Goal: Task Accomplishment & Management: Complete application form

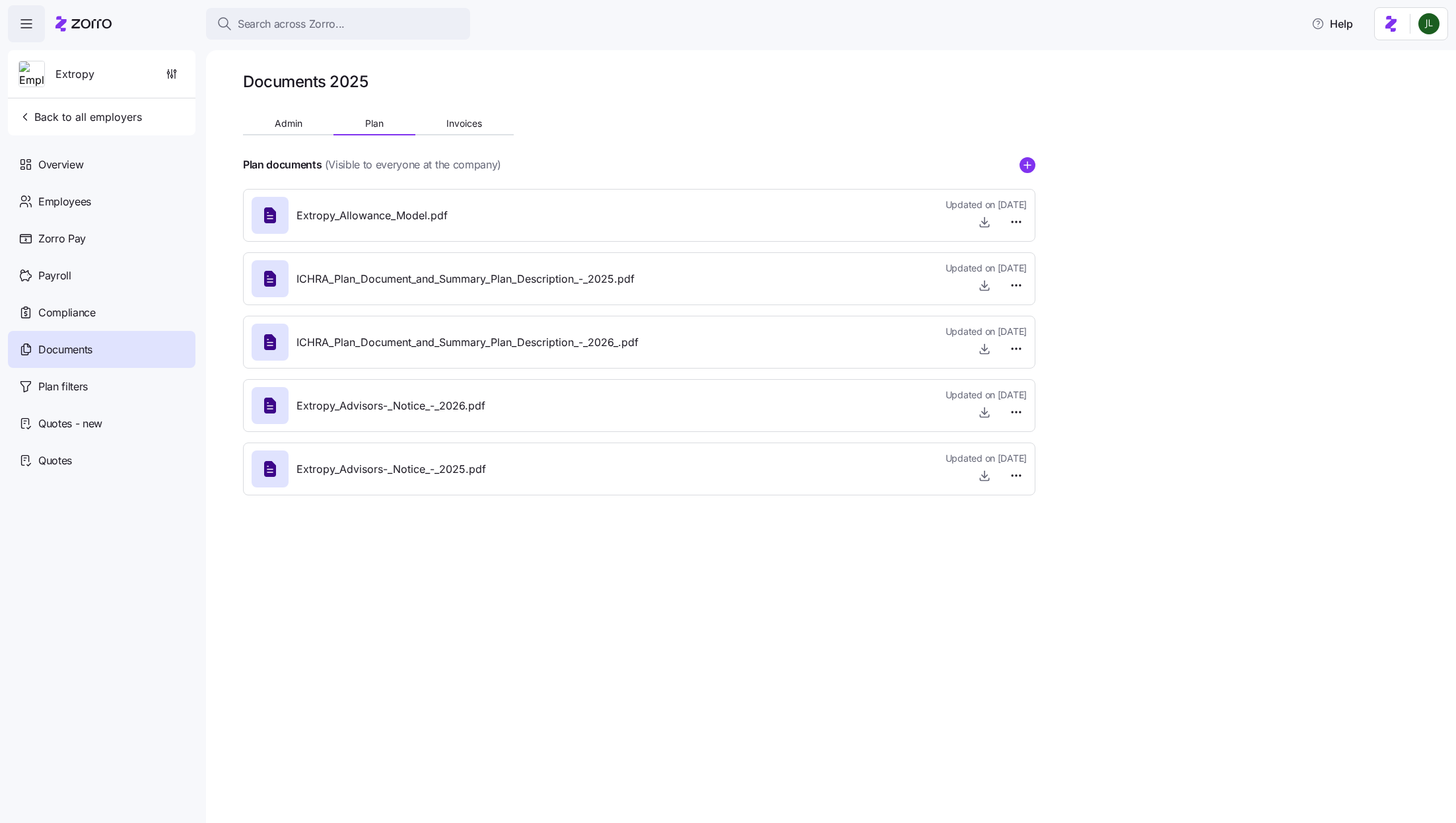
click at [557, 118] on div "Documents 2025 Admin Plan Invoices Plan documents (Visible to everyone at the c…" at bounding box center [639, 288] width 793 height 435
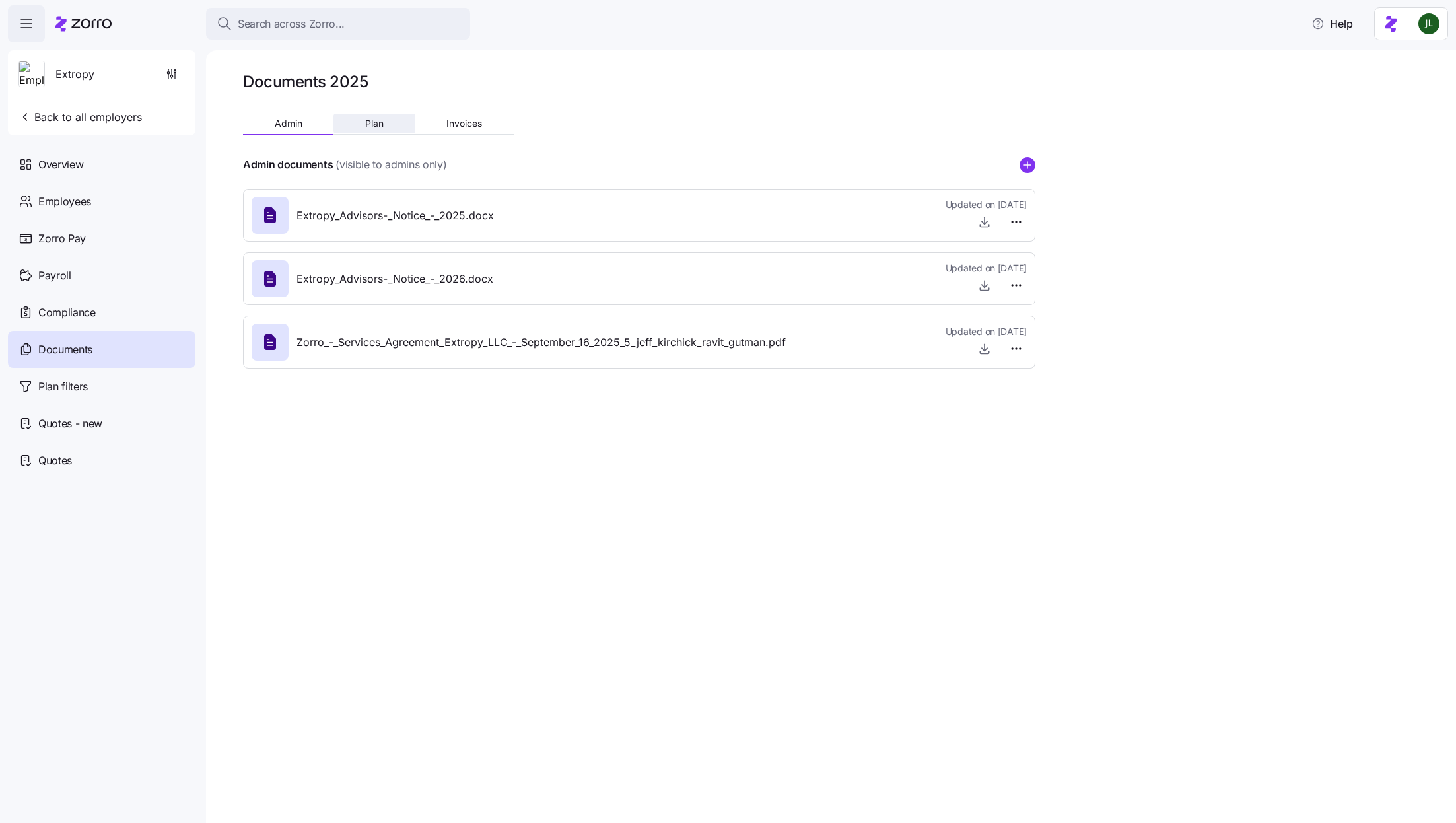
click at [373, 129] on span "Plan" at bounding box center [374, 123] width 19 height 9
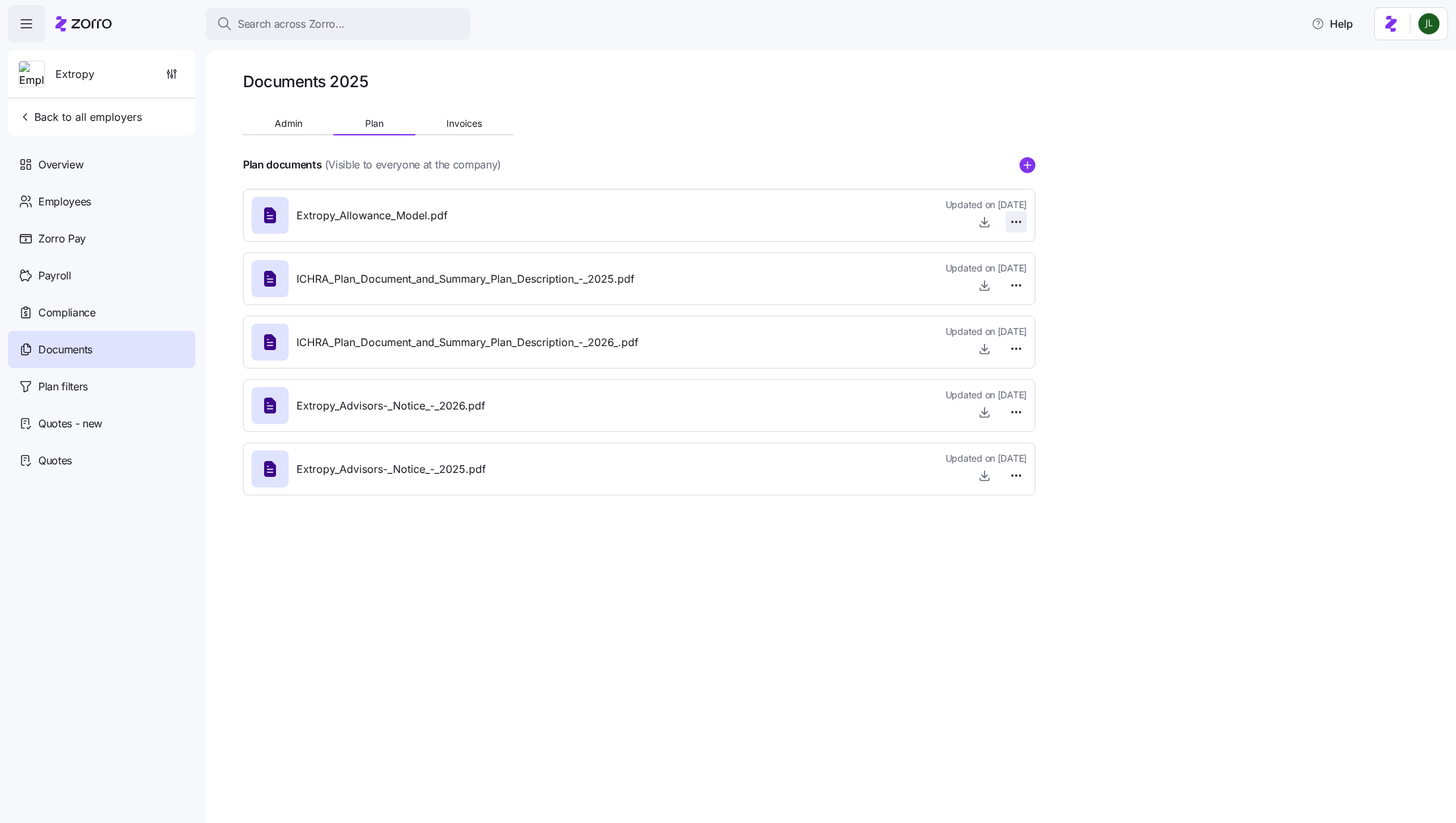
click at [1011, 222] on html "Search across Zorro... Help Extropy Back to all employers Overview Employees Zo…" at bounding box center [728, 407] width 1456 height 815
click at [982, 280] on div "Delete" at bounding box center [994, 273] width 55 height 21
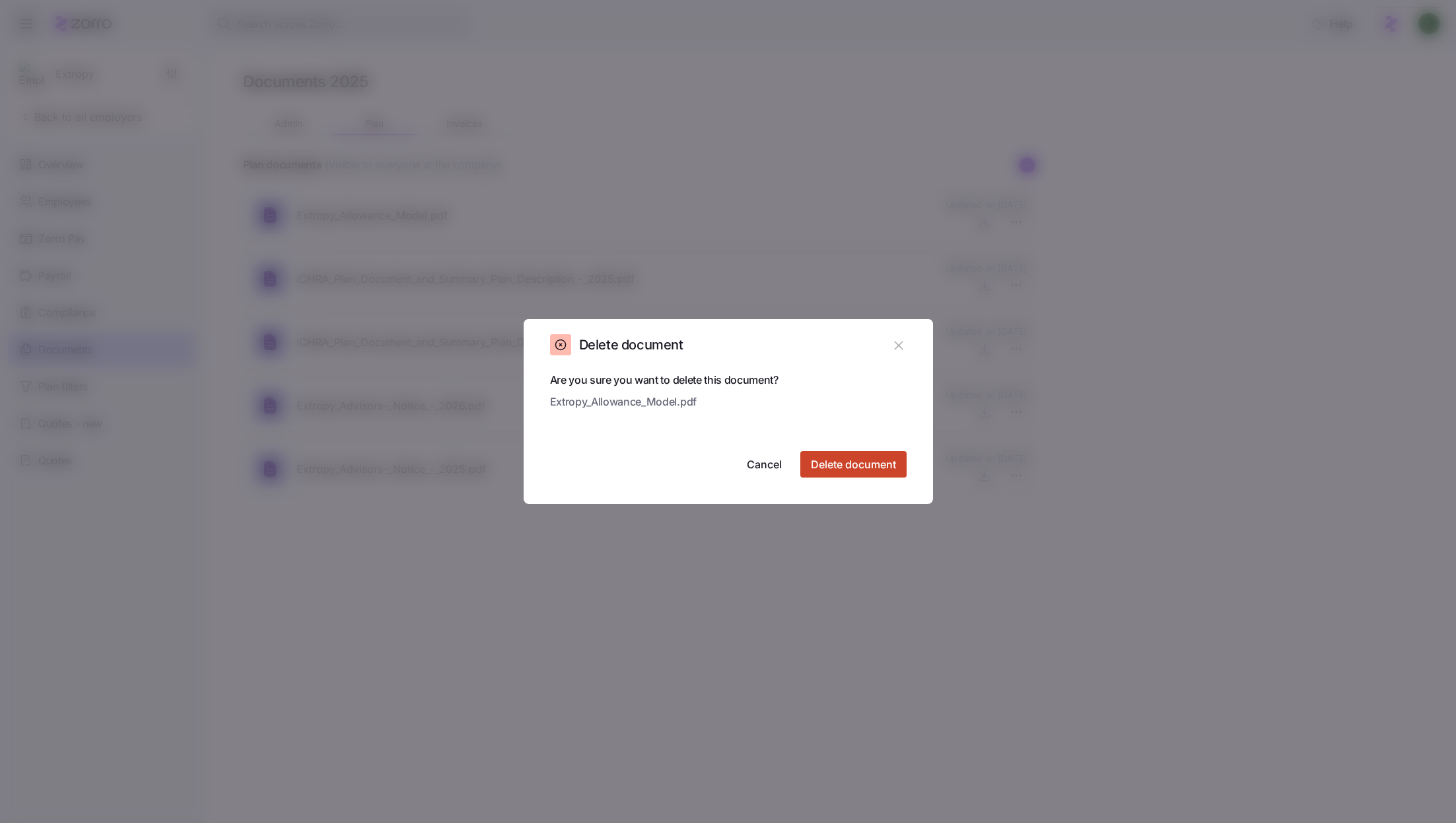
click at [877, 458] on span "Delete document" at bounding box center [853, 464] width 85 height 16
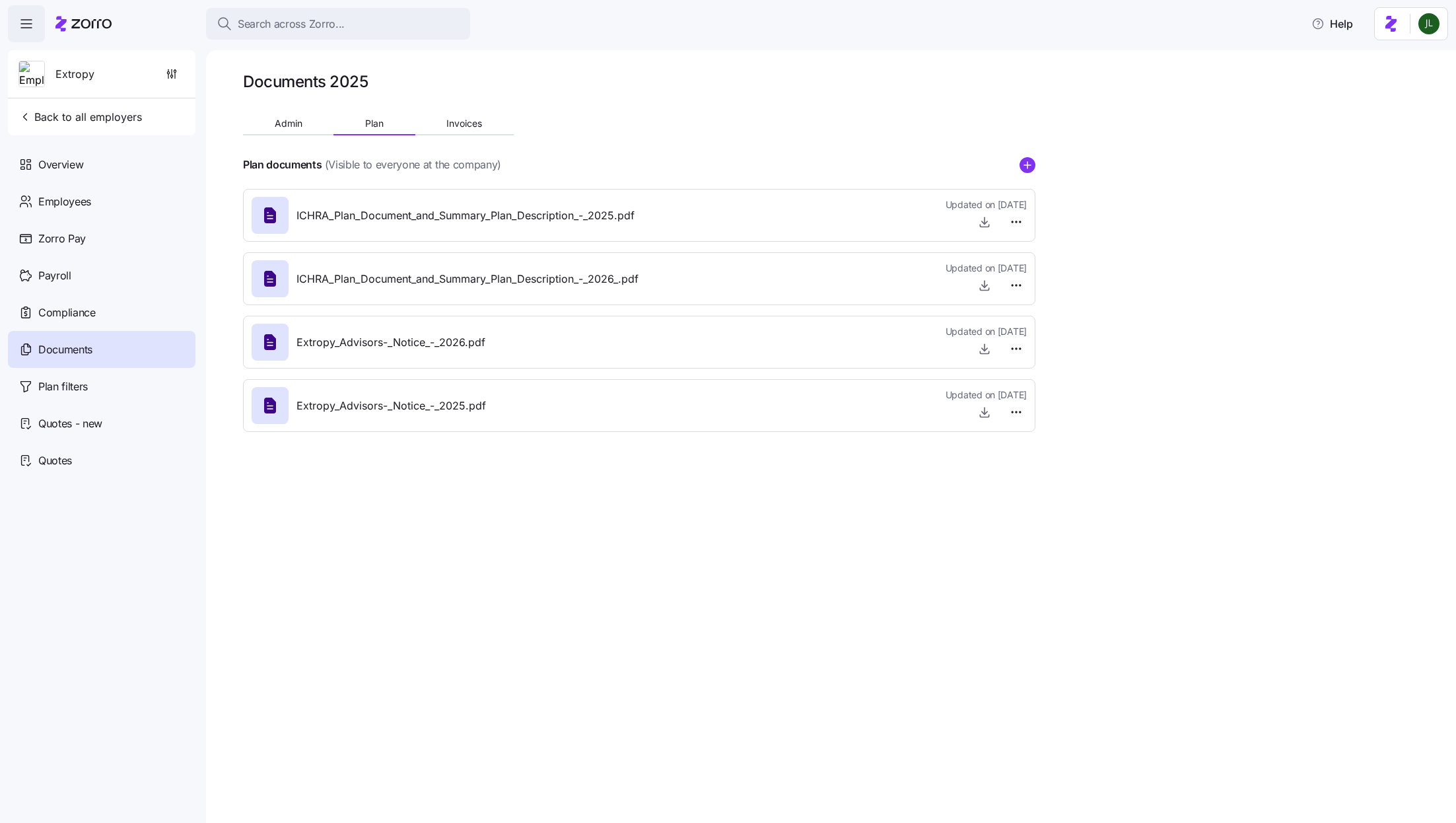
click at [687, 129] on div "Documents 2025 Admin Plan Invoices Plan documents (Visible to everyone at the c…" at bounding box center [639, 257] width 793 height 371
click at [1034, 163] on circle "add icon" at bounding box center [1028, 165] width 14 height 14
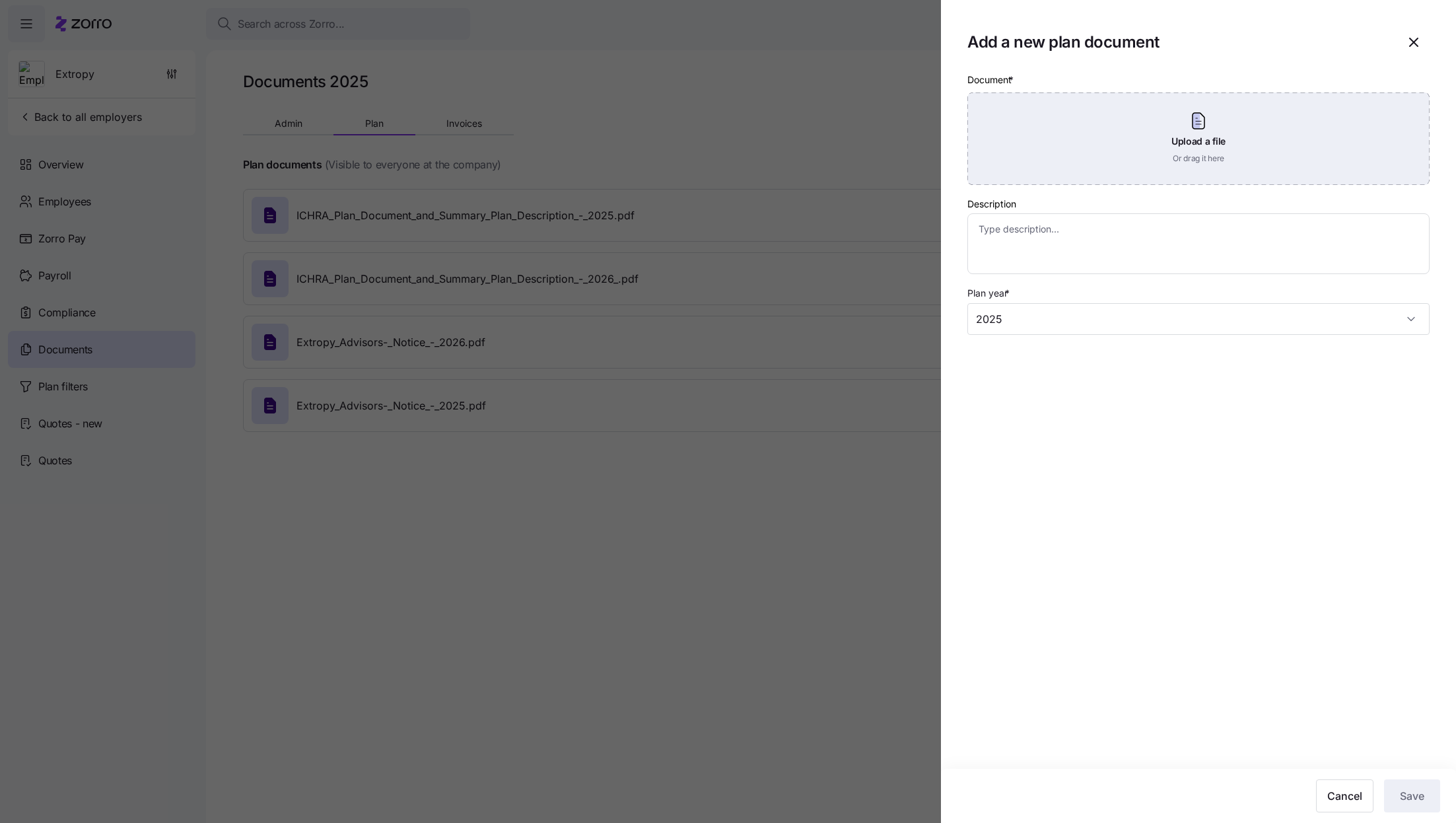
click at [1149, 155] on div "Upload a file Or drag it here" at bounding box center [1199, 139] width 462 height 93
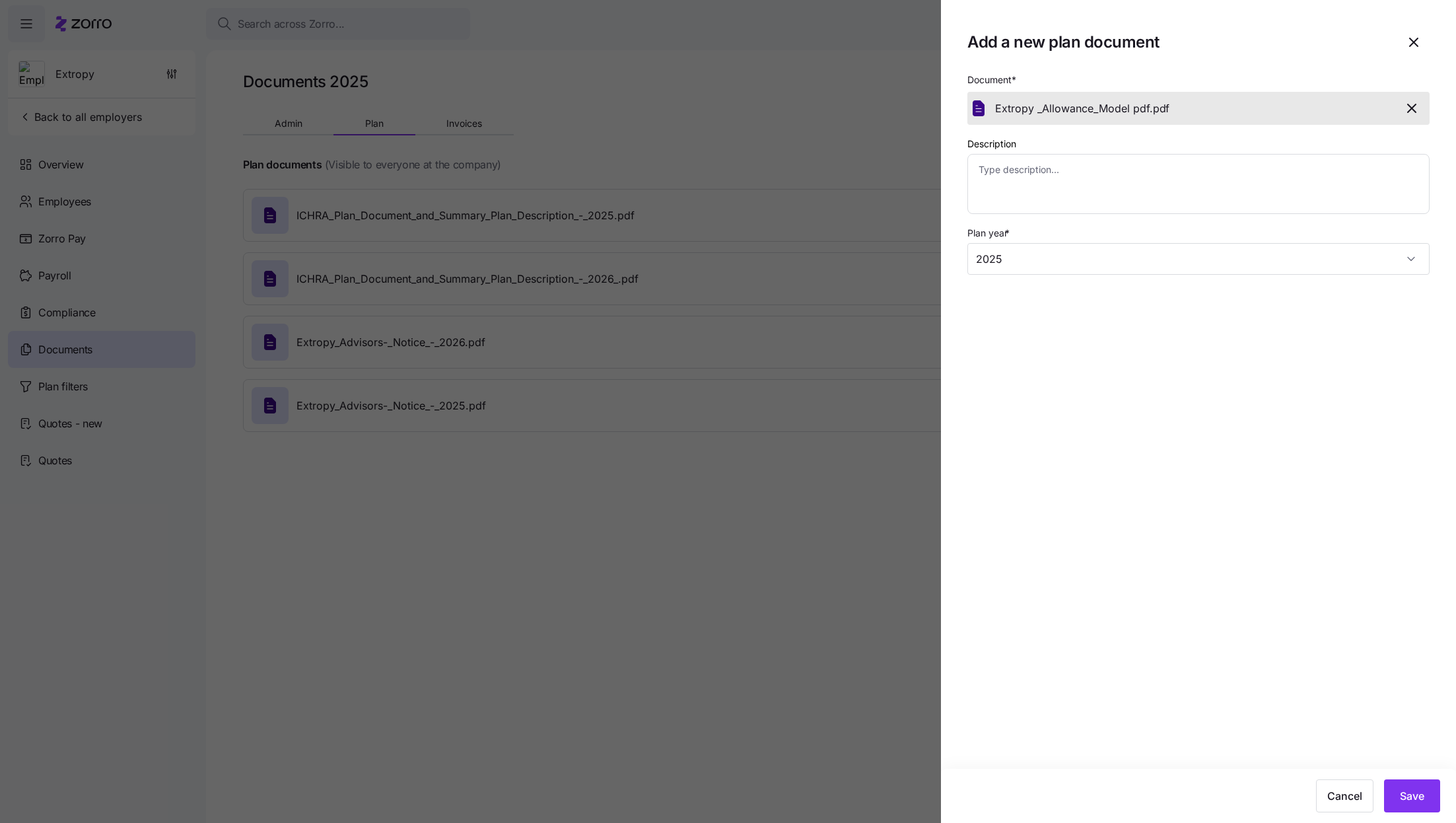
click at [1385, 777] on div "Cancel Save" at bounding box center [1198, 795] width 515 height 54
click at [1402, 786] on button "Save" at bounding box center [1412, 795] width 56 height 33
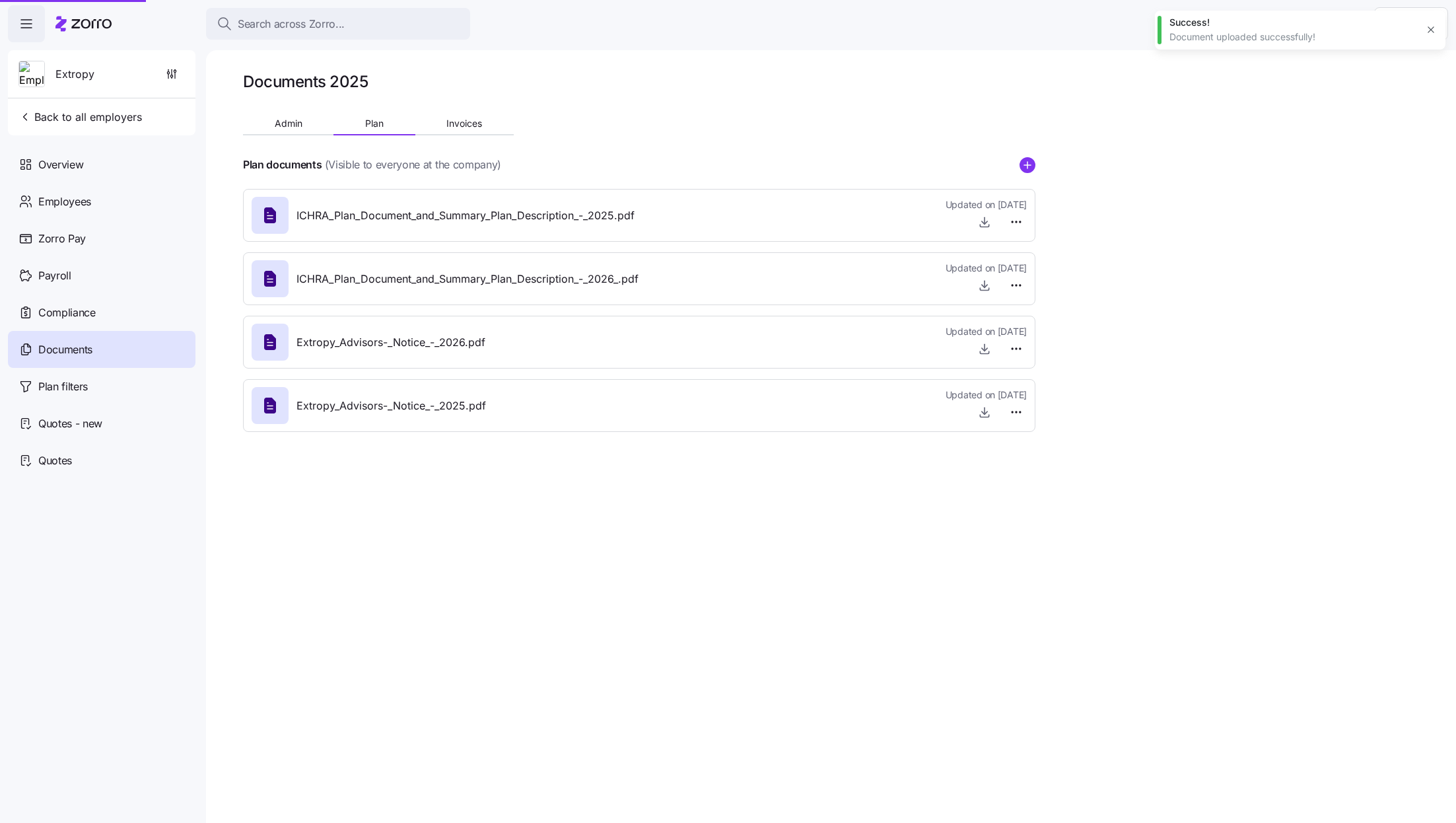
type textarea "x"
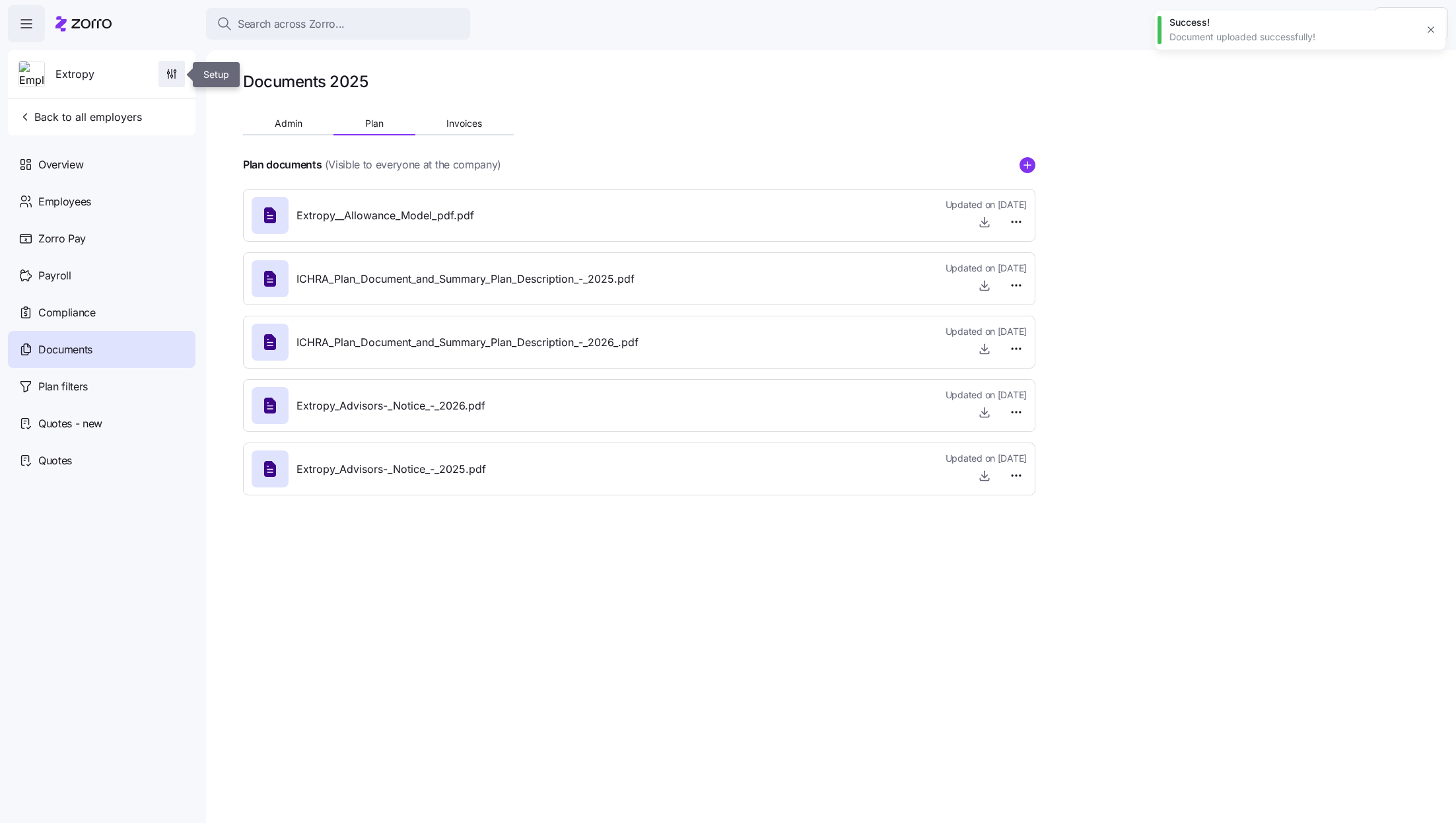
click at [169, 65] on span "button" at bounding box center [171, 74] width 25 height 25
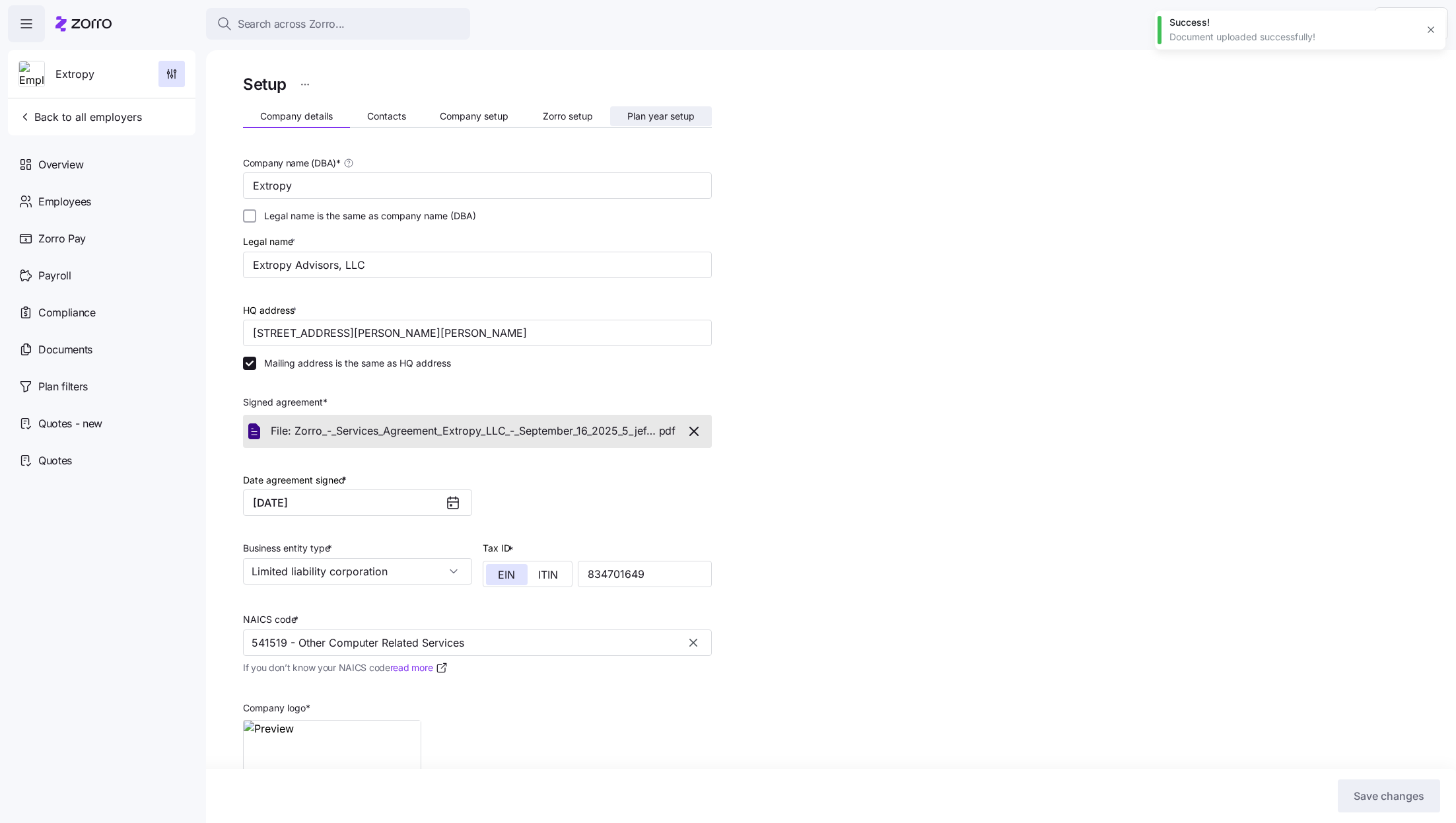
click at [687, 113] on span "Plan year setup" at bounding box center [661, 116] width 67 height 9
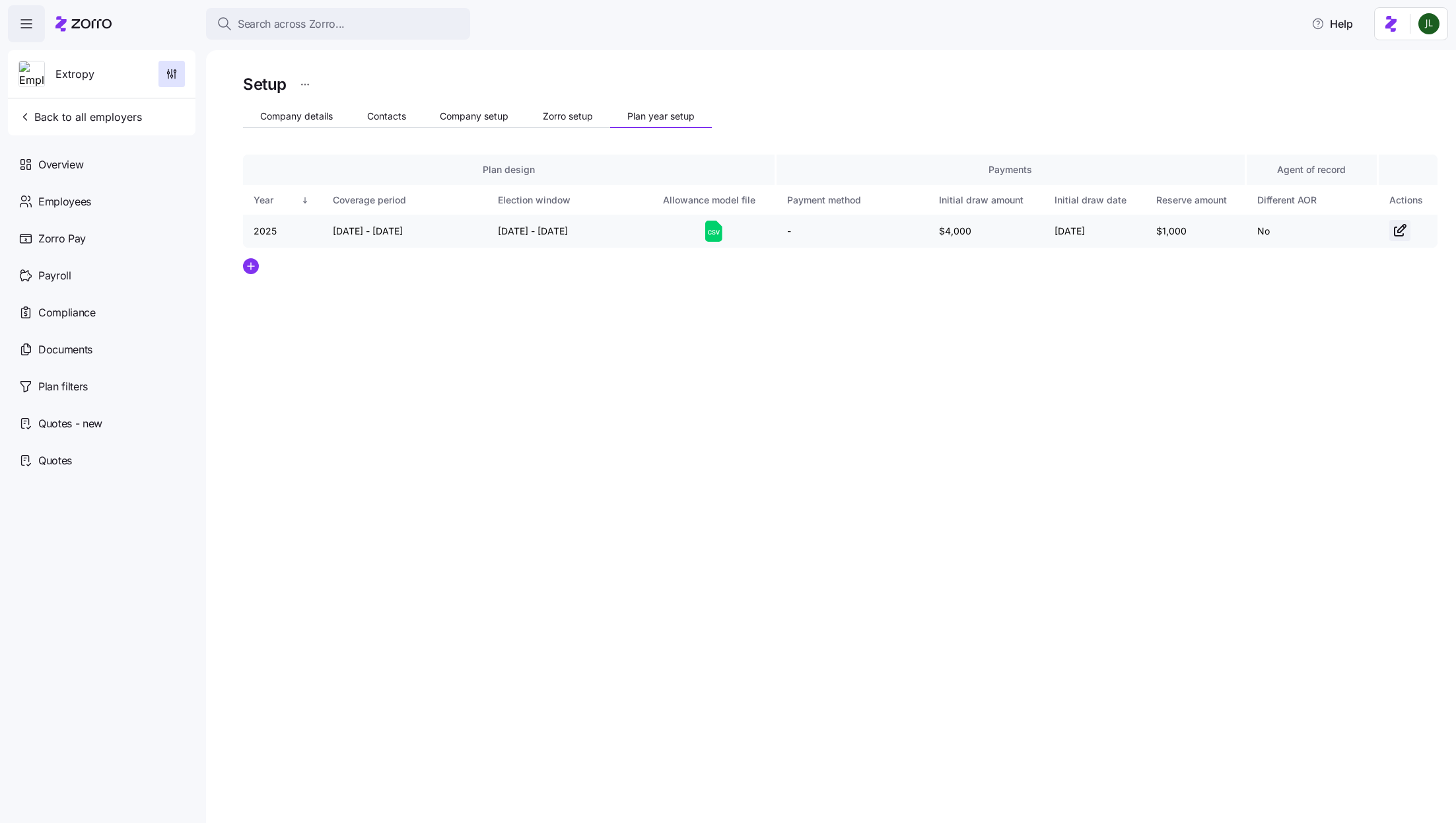
click at [1395, 228] on icon "button" at bounding box center [1400, 231] width 9 height 9
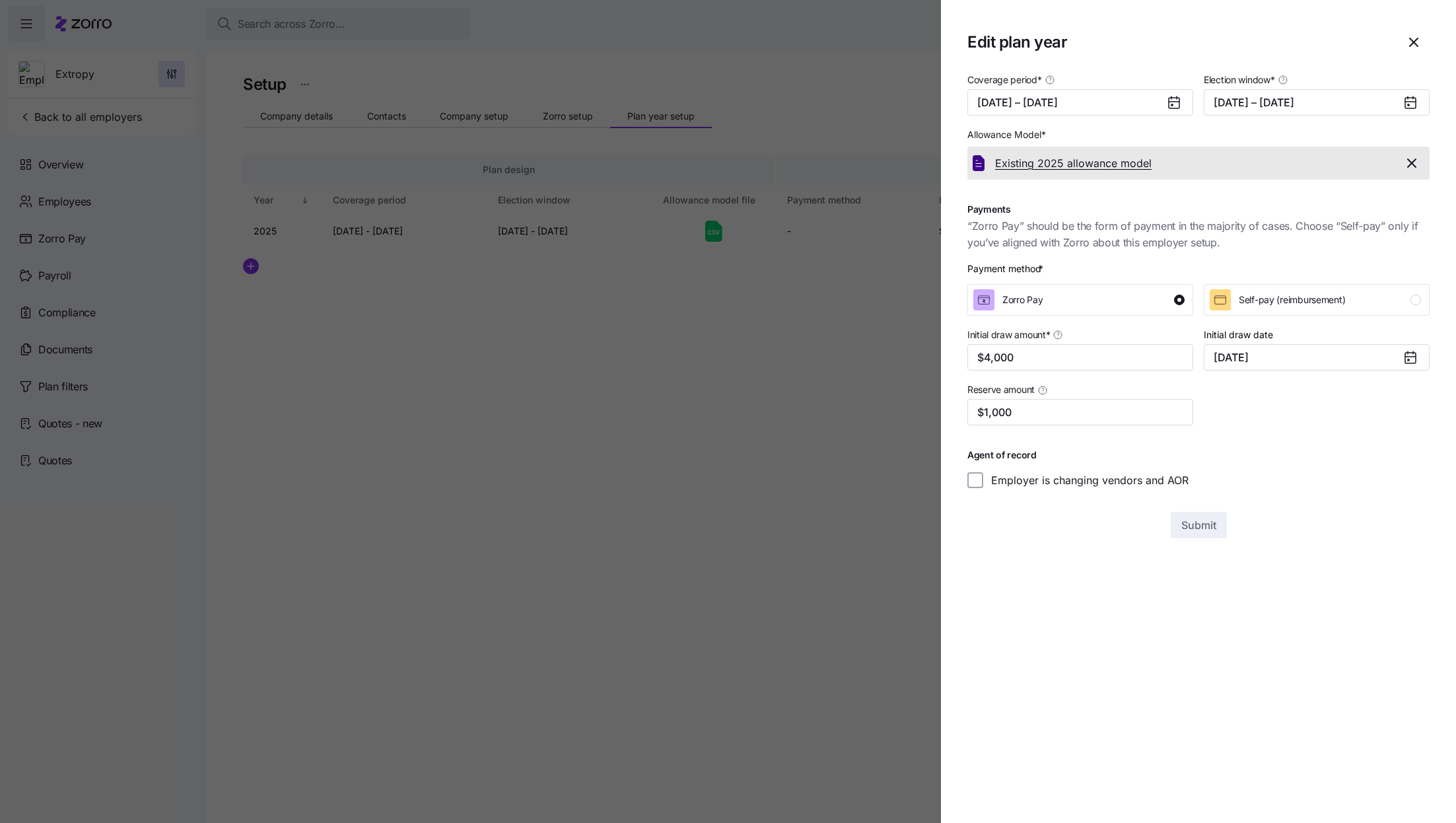
click at [1124, 166] on span "Existing 2025 allowance model" at bounding box center [1073, 163] width 156 height 16
click at [1407, 166] on icon "button" at bounding box center [1412, 163] width 16 height 16
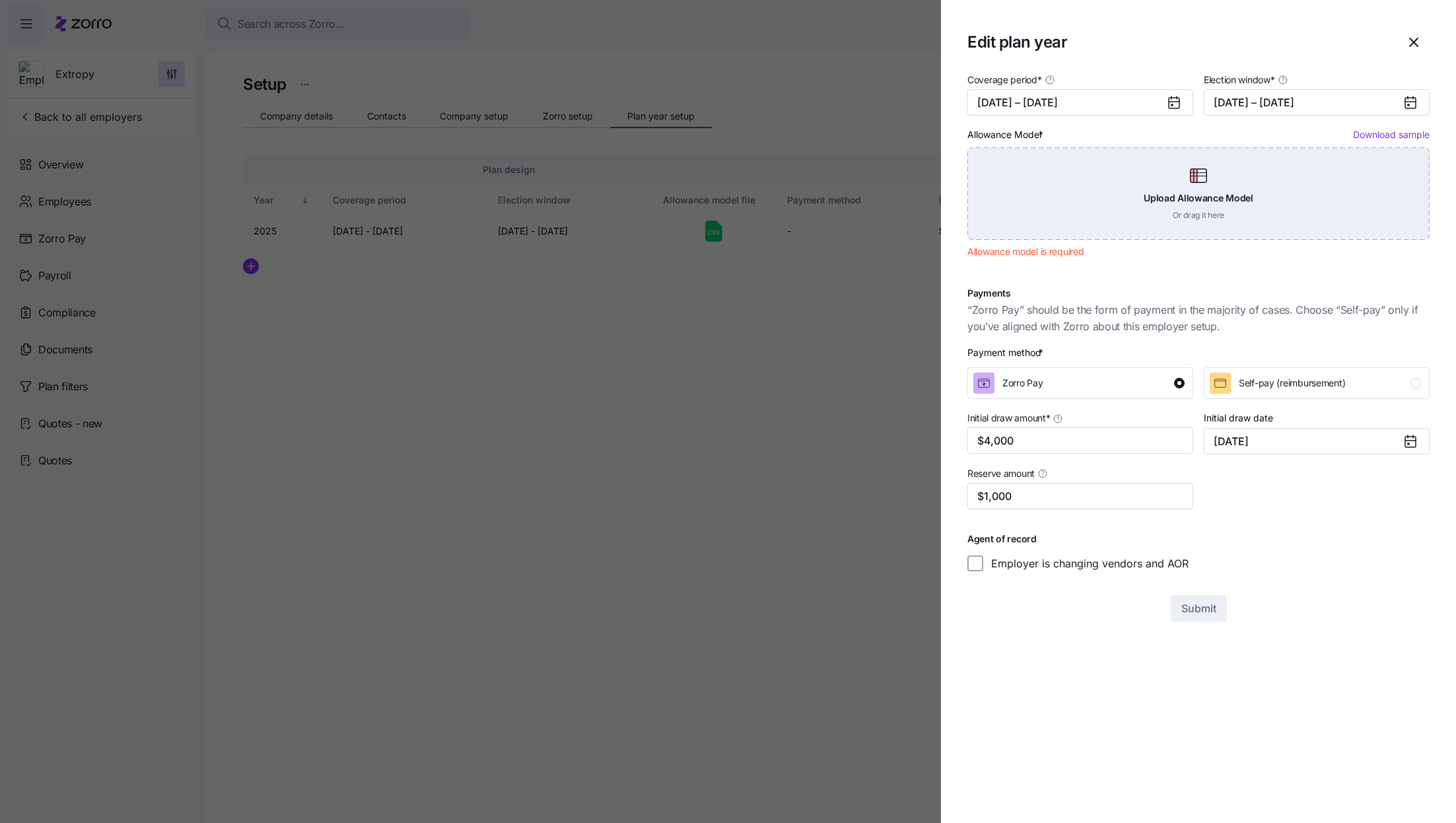
click at [1185, 209] on div "Upload Allowance Model Or drag it here" at bounding box center [1199, 194] width 462 height 93
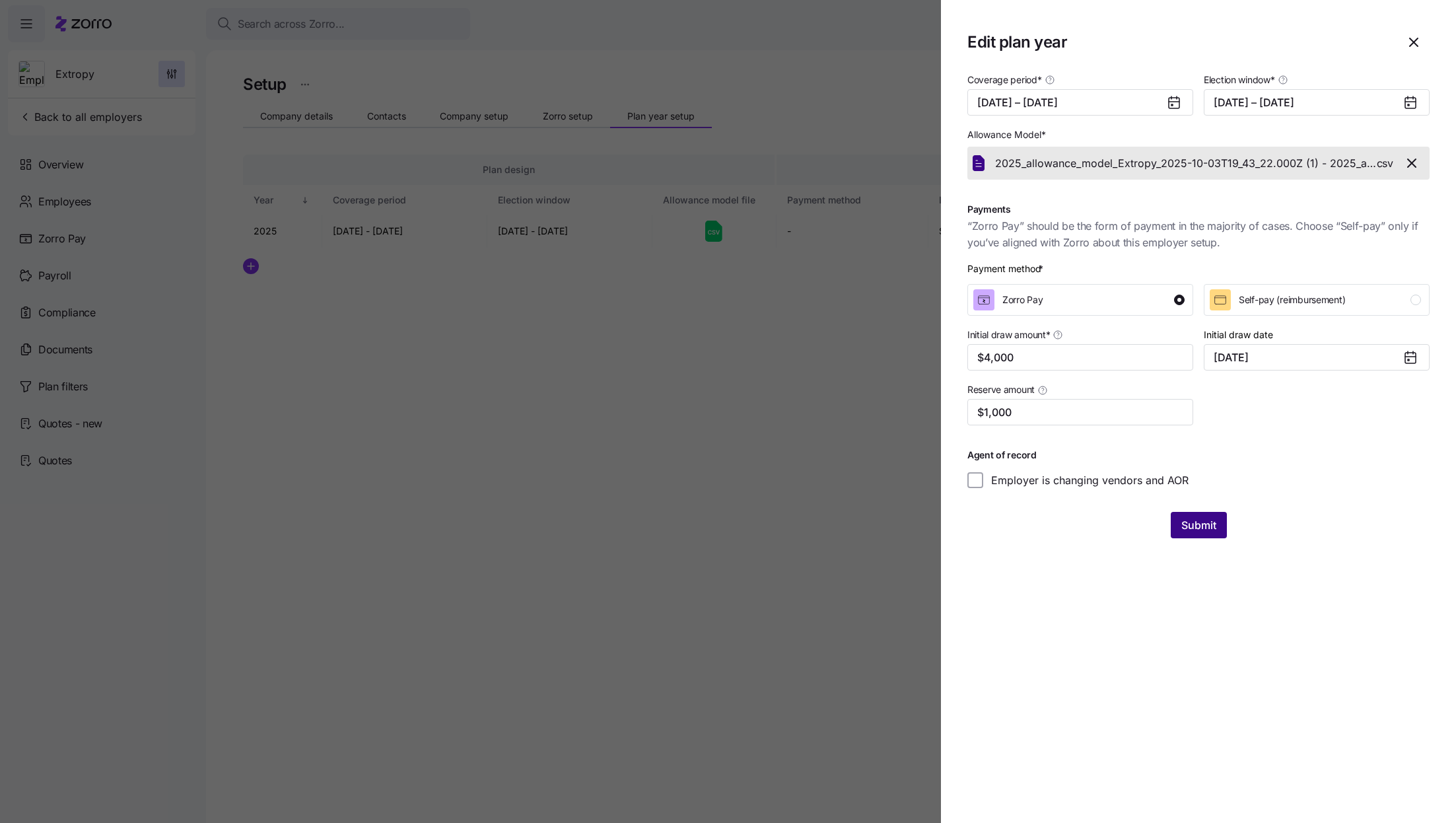
click at [1212, 525] on span "Submit" at bounding box center [1199, 525] width 35 height 16
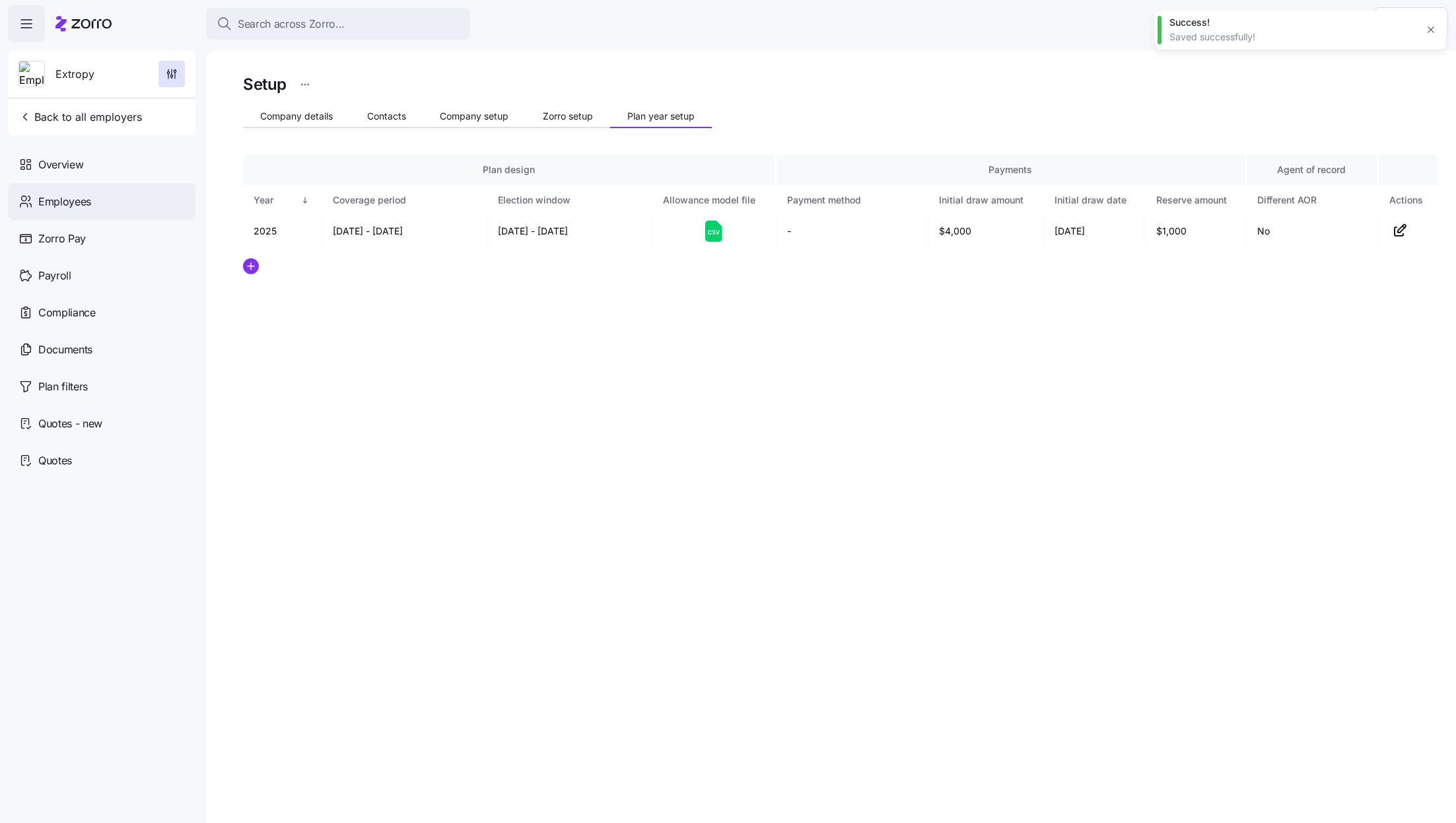
click at [104, 196] on div "Employees" at bounding box center [102, 201] width 187 height 37
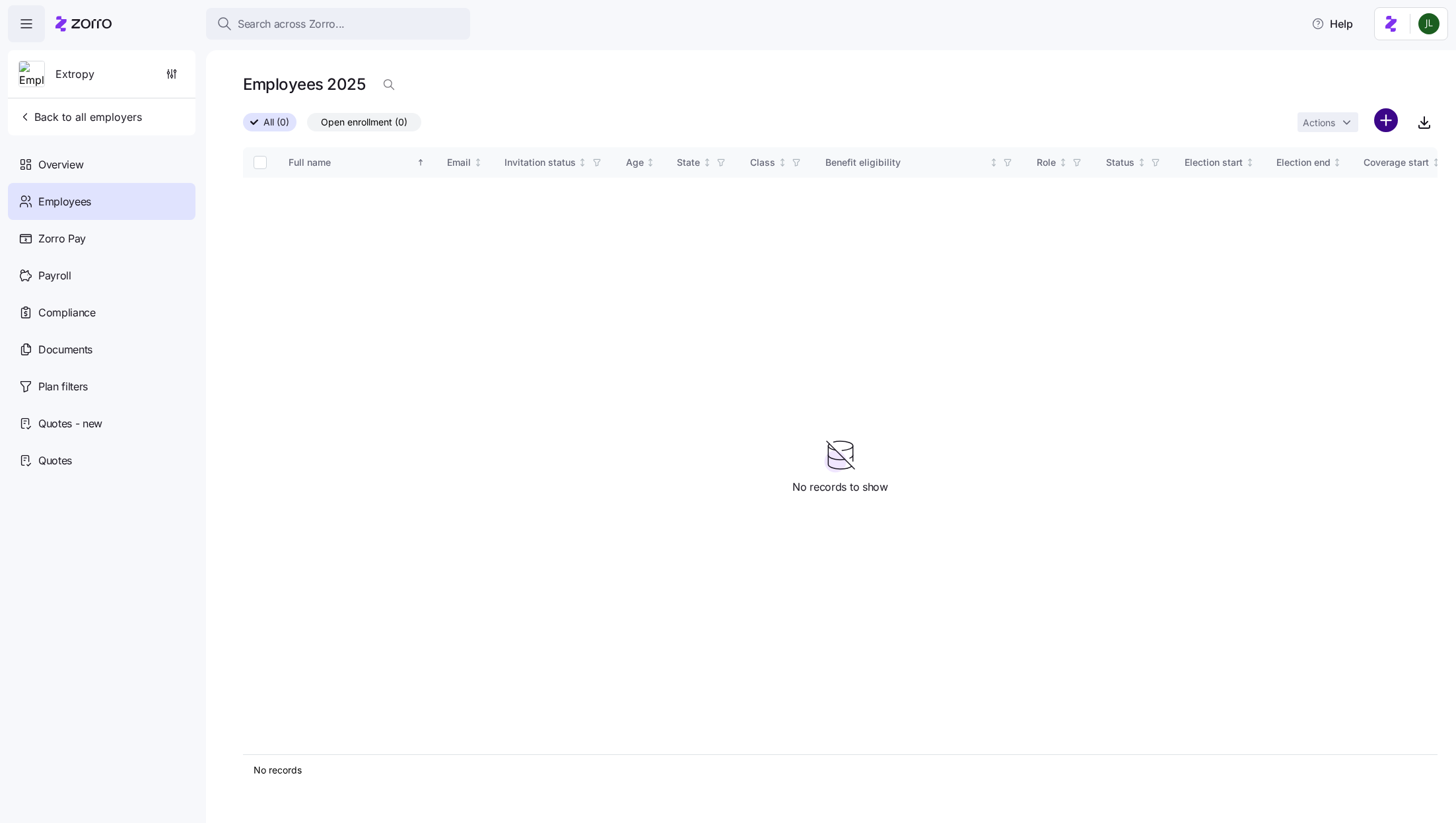
click at [1390, 126] on html "Search across Zorro... Help Extropy Back to all employers Overview Employees Zo…" at bounding box center [728, 407] width 1456 height 815
click at [1342, 155] on span "Upload roster" at bounding box center [1327, 154] width 56 height 13
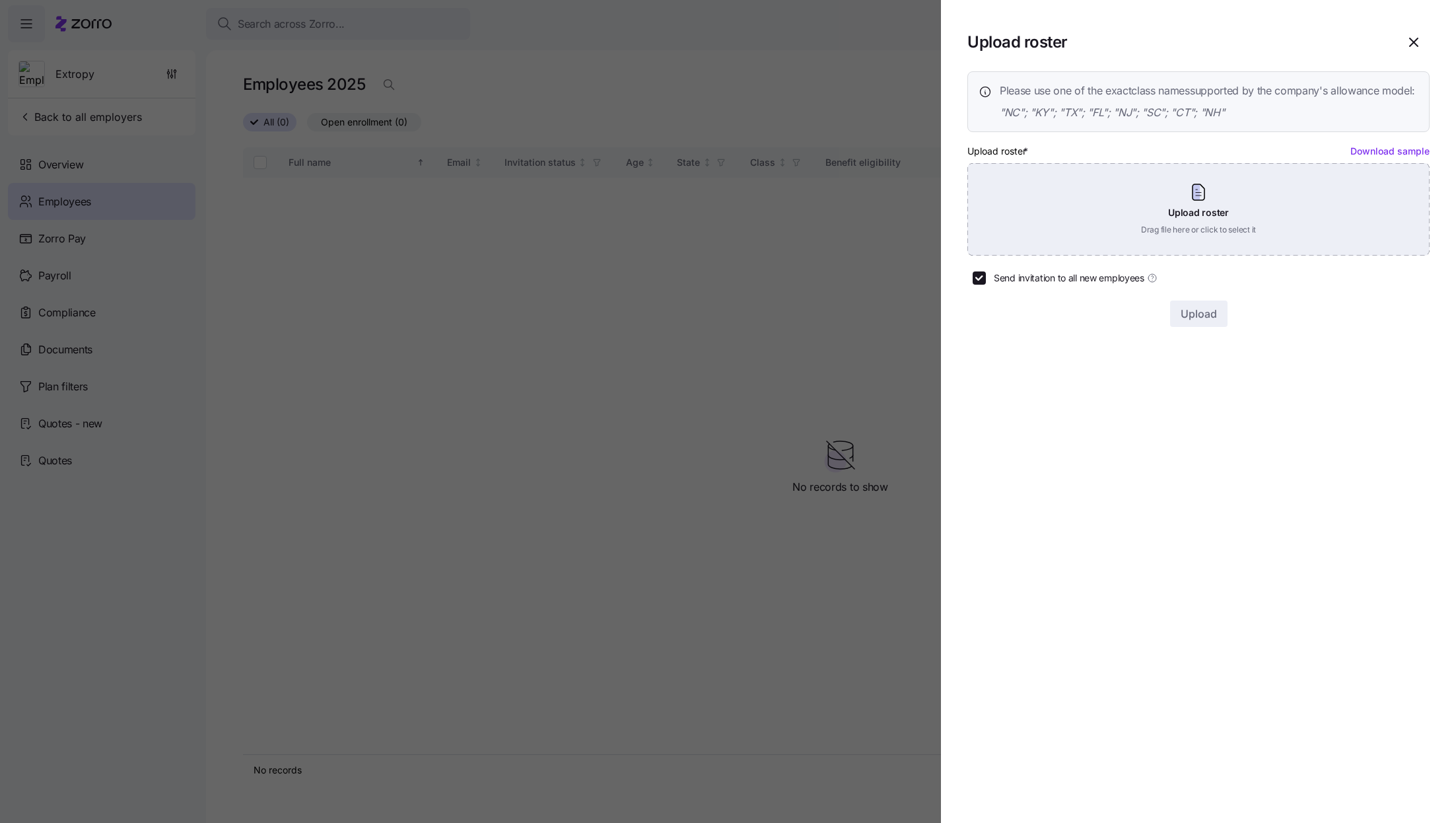
click at [1151, 209] on div "Upload roster Drag file here or click to select it" at bounding box center [1199, 210] width 462 height 93
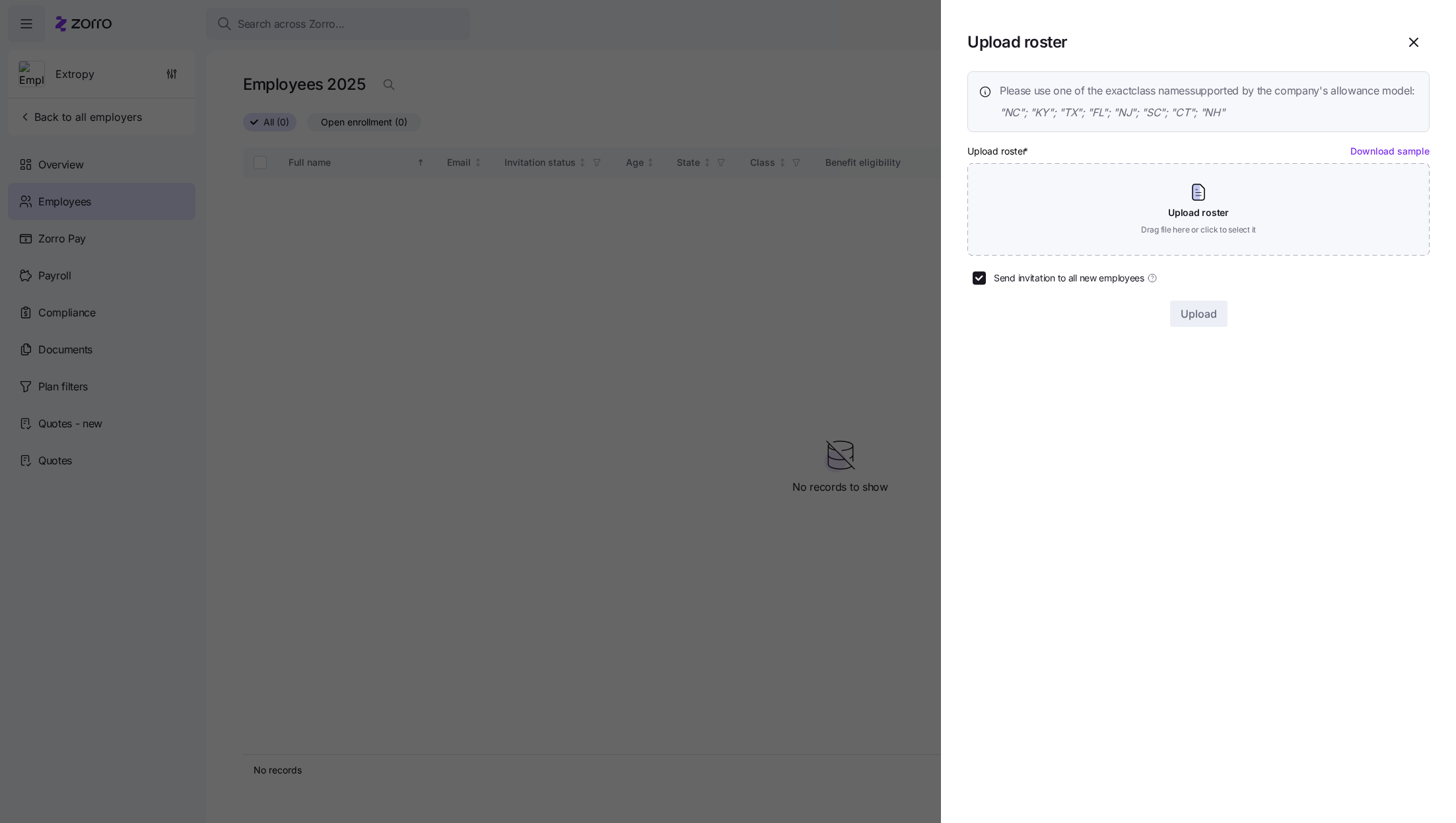
click at [1341, 319] on div "Upload" at bounding box center [1199, 314] width 462 height 27
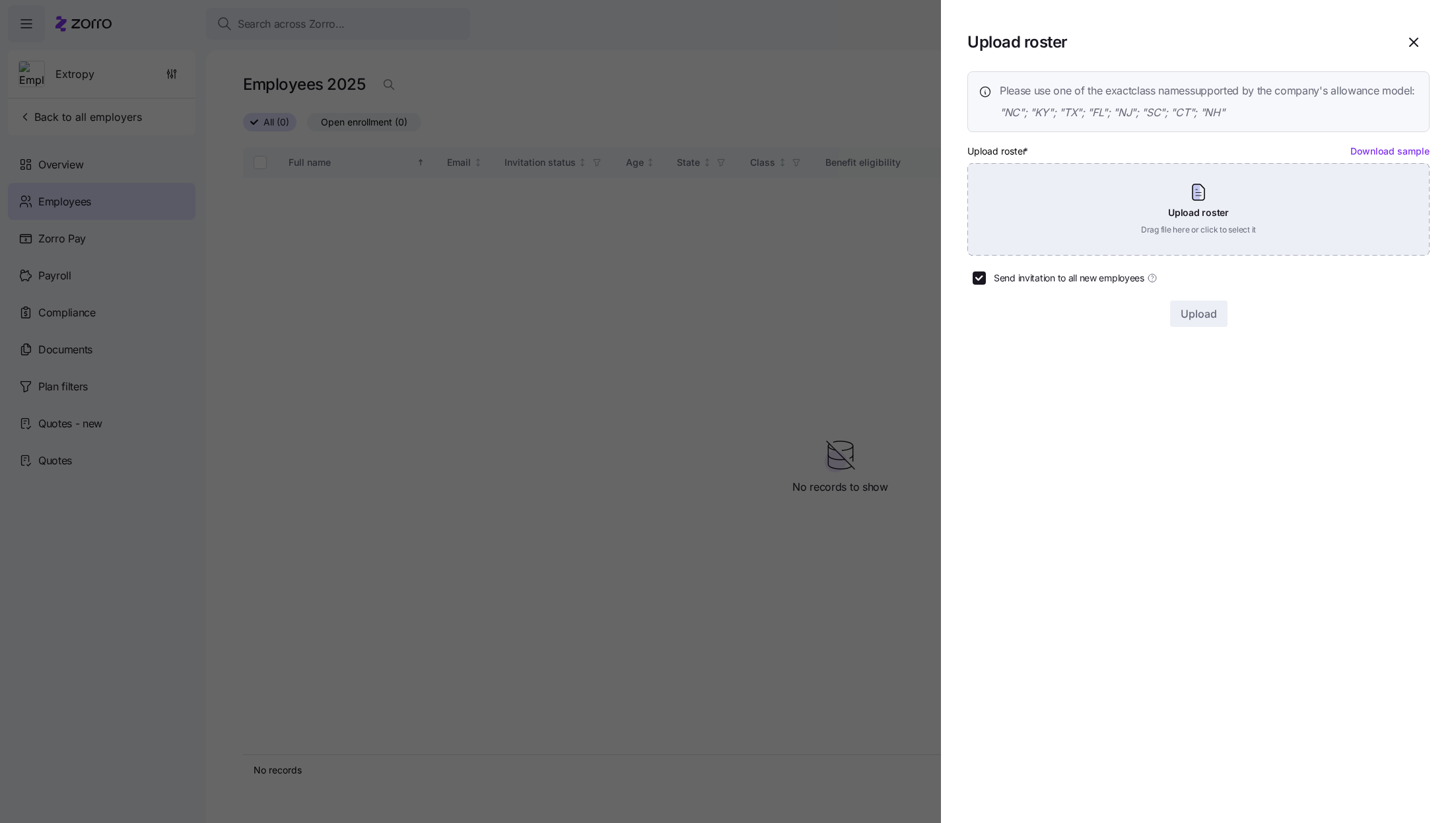
click at [1187, 237] on div "Upload roster Drag file here or click to select it" at bounding box center [1199, 210] width 462 height 93
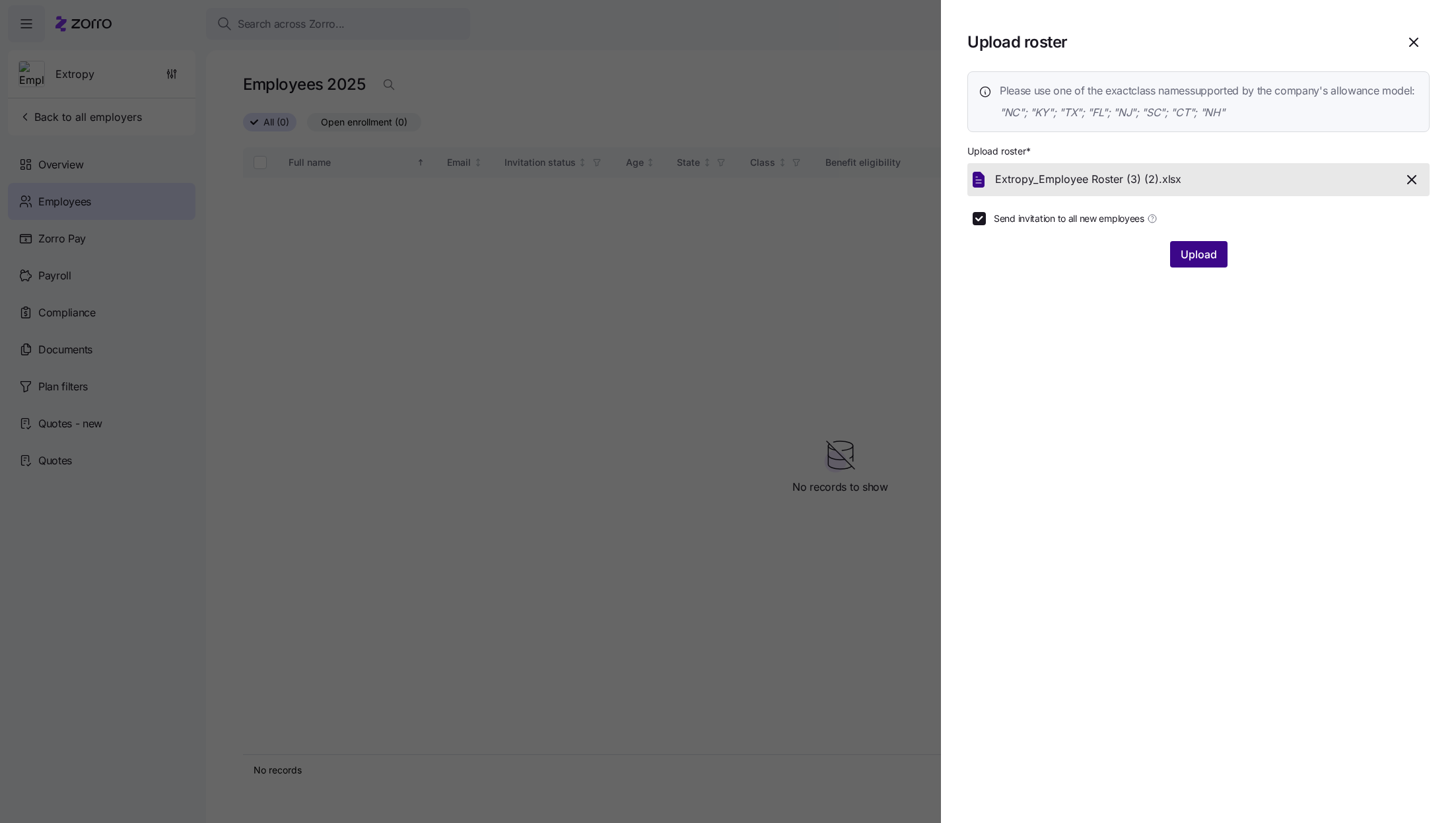
click at [1187, 262] on span "Upload" at bounding box center [1199, 254] width 37 height 16
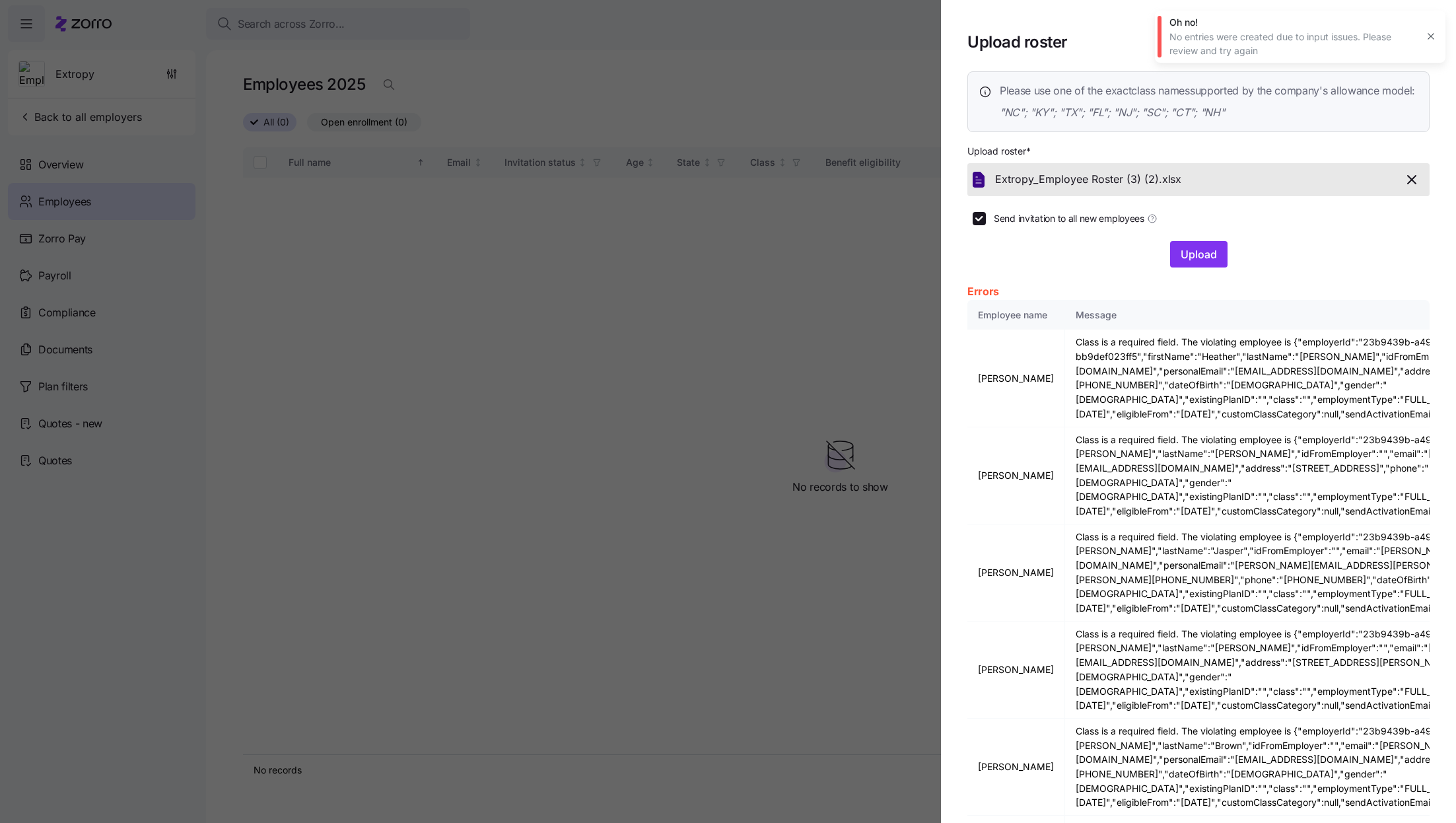
click at [1427, 45] on button "button" at bounding box center [1431, 36] width 19 height 19
click at [1290, 247] on form "Upload roster * Extropy_Employee Roster (3) (2). xlsx Send invitation to all ne…" at bounding box center [1199, 205] width 462 height 125
click at [1419, 187] on icon "button" at bounding box center [1412, 179] width 16 height 16
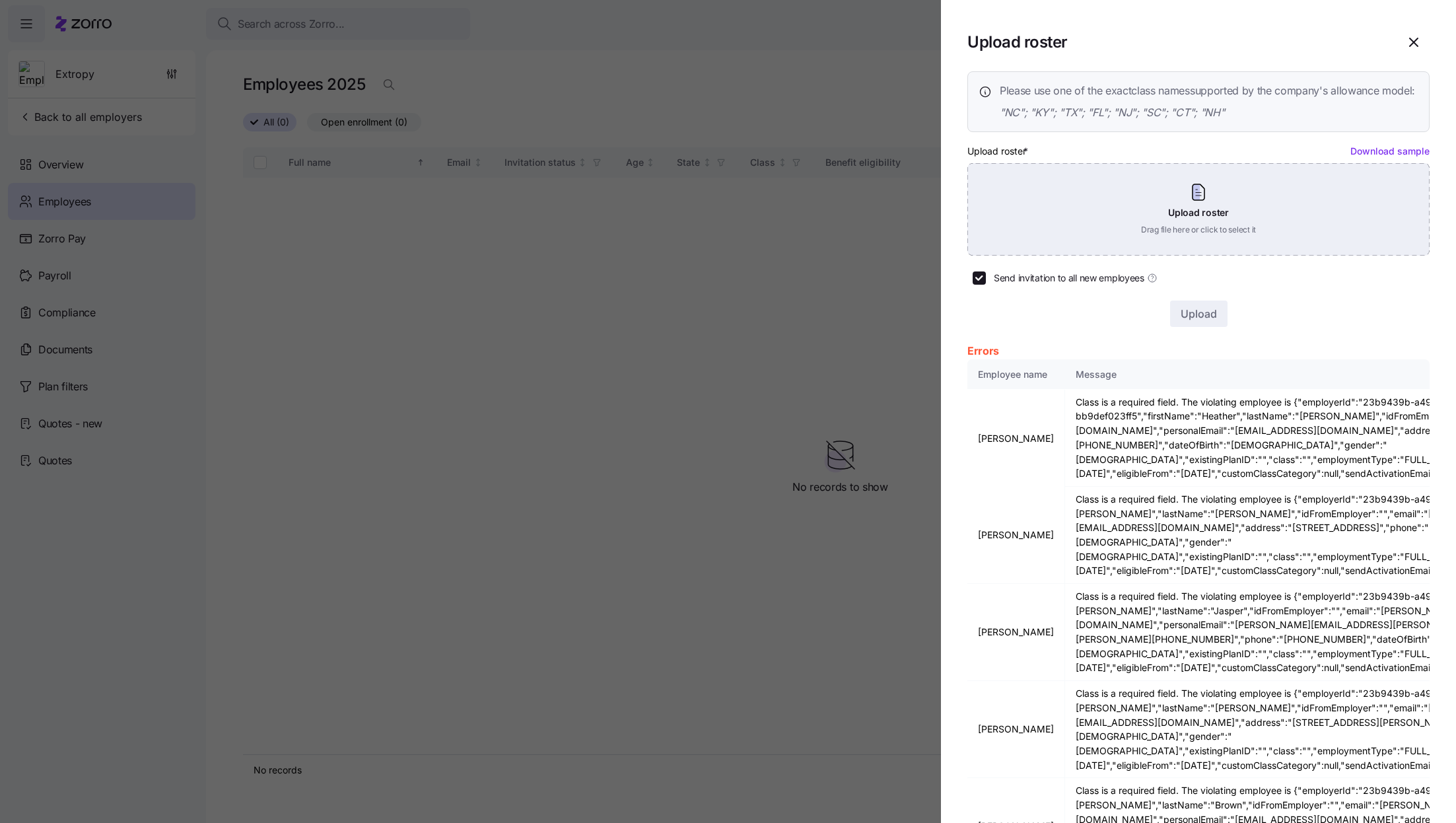
click at [1224, 212] on div "Upload roster Drag file here or click to select it" at bounding box center [1199, 210] width 462 height 93
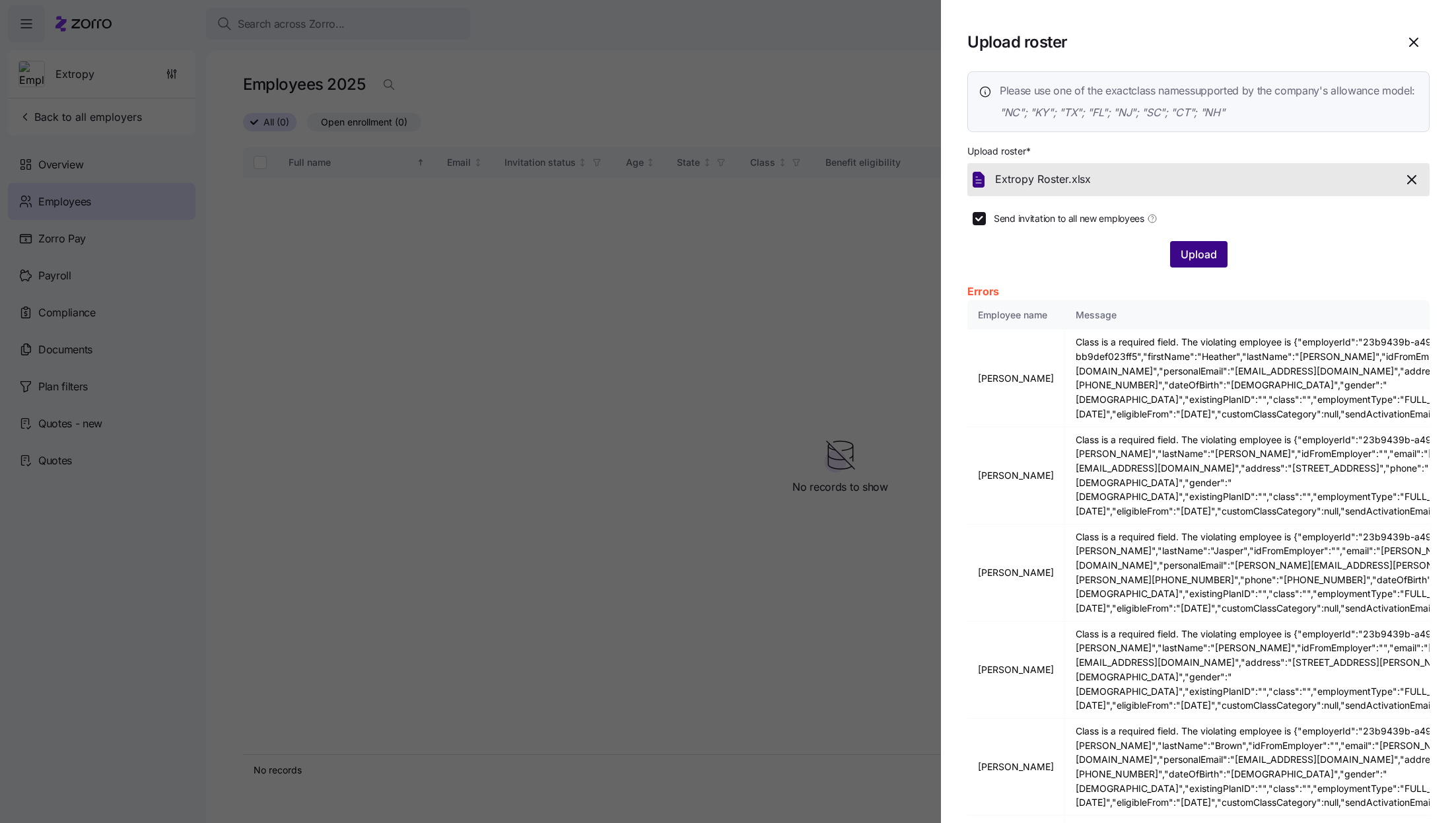
click at [1191, 262] on span "Upload" at bounding box center [1199, 254] width 37 height 16
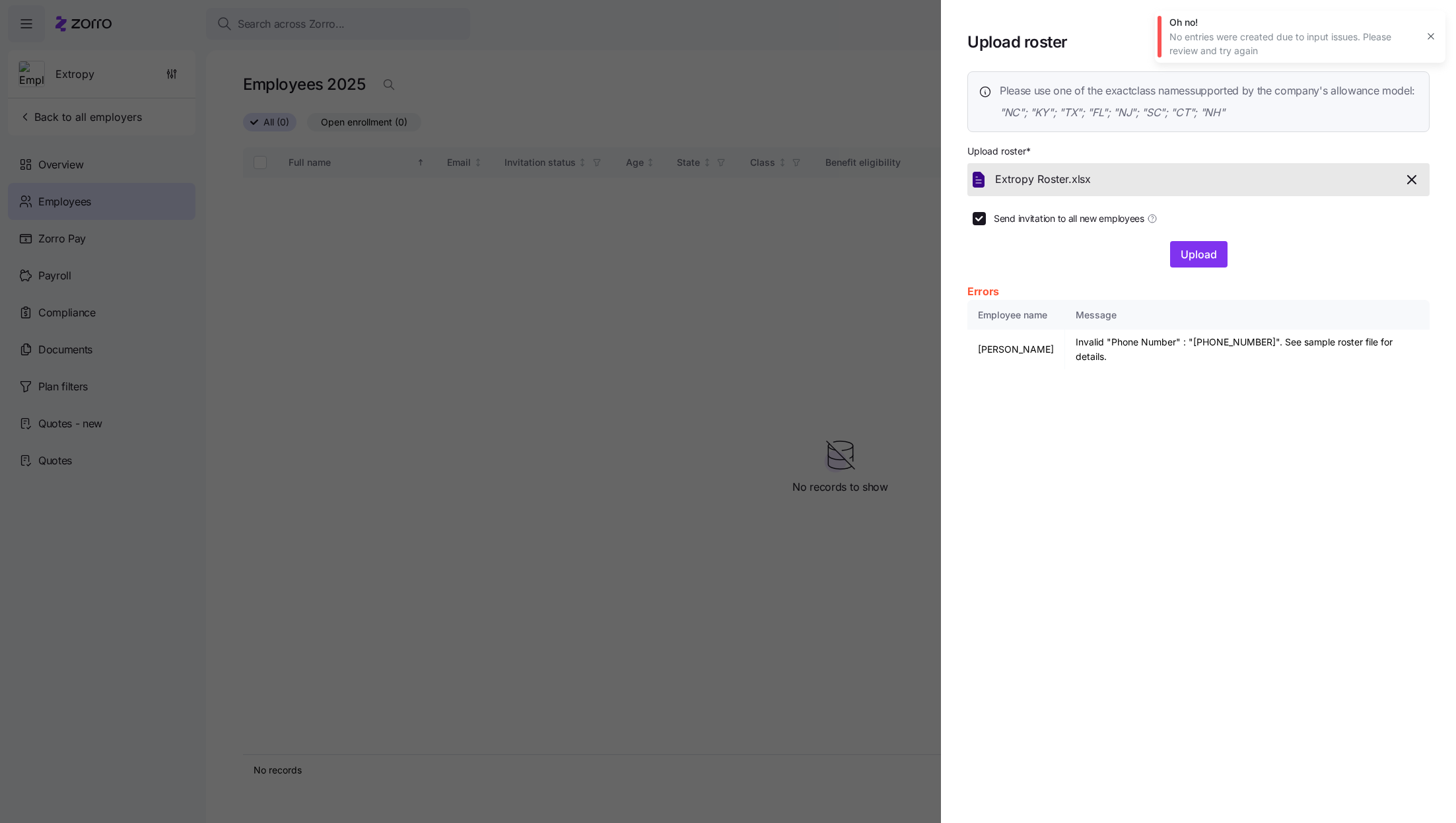
click at [859, 496] on div at bounding box center [728, 412] width 1456 height 823
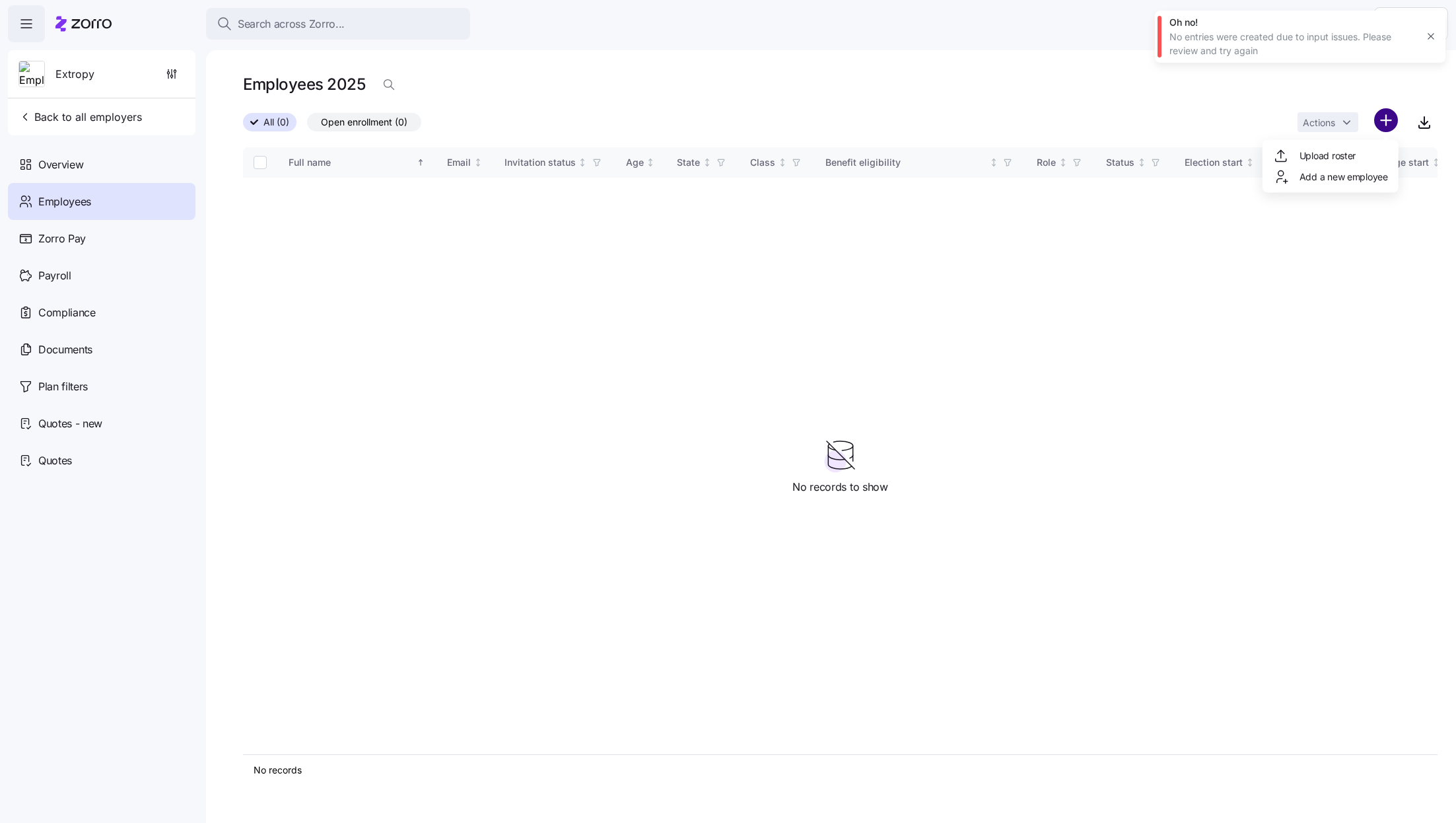
click at [1395, 116] on html "Search across Zorro... Help Extropy Back to all employers Overview Employees Zo…" at bounding box center [728, 407] width 1456 height 815
click at [1358, 151] on div "Upload roster" at bounding box center [1330, 156] width 126 height 21
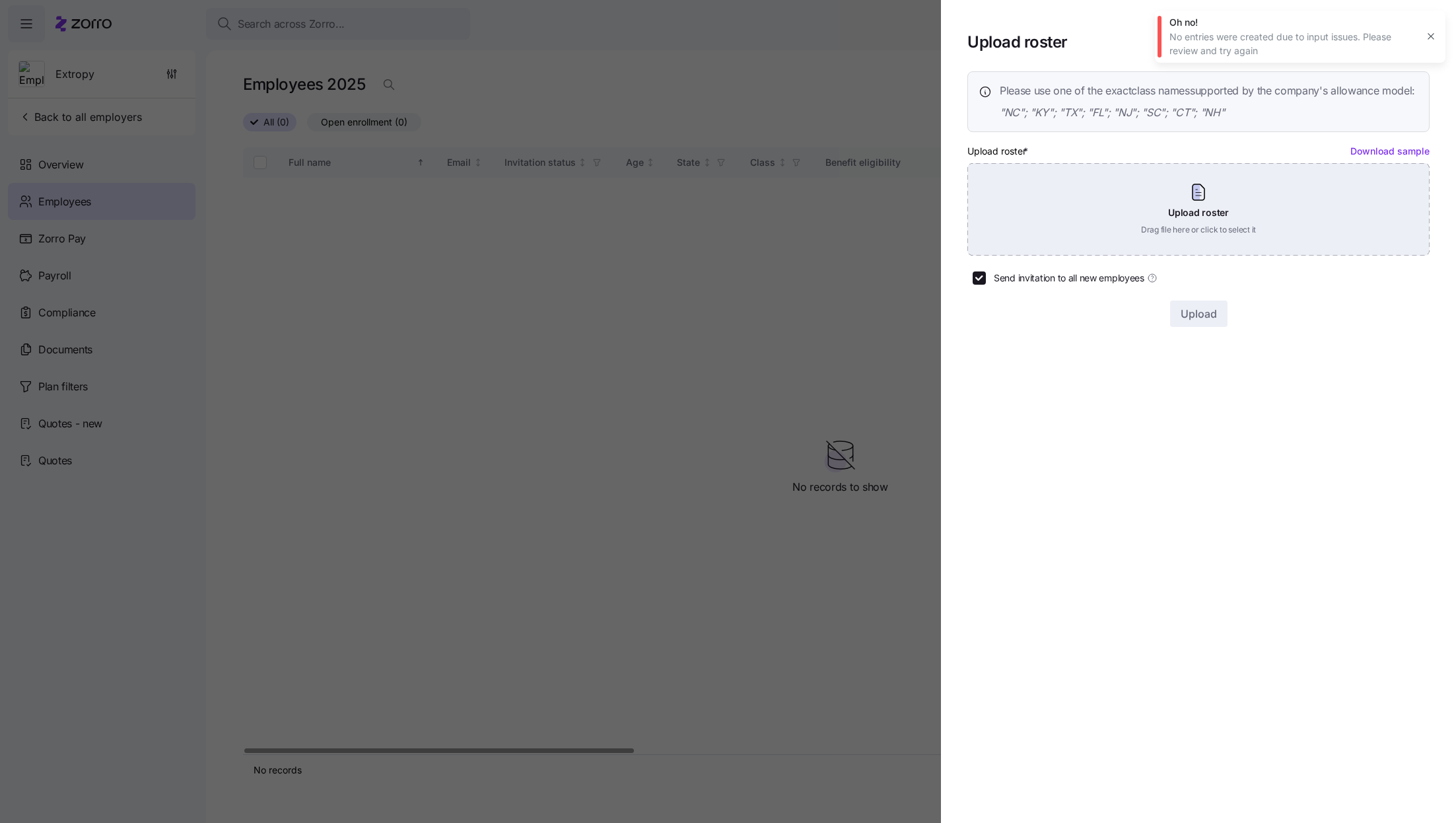
click at [1225, 210] on div "Upload roster Drag file here or click to select it" at bounding box center [1199, 210] width 462 height 93
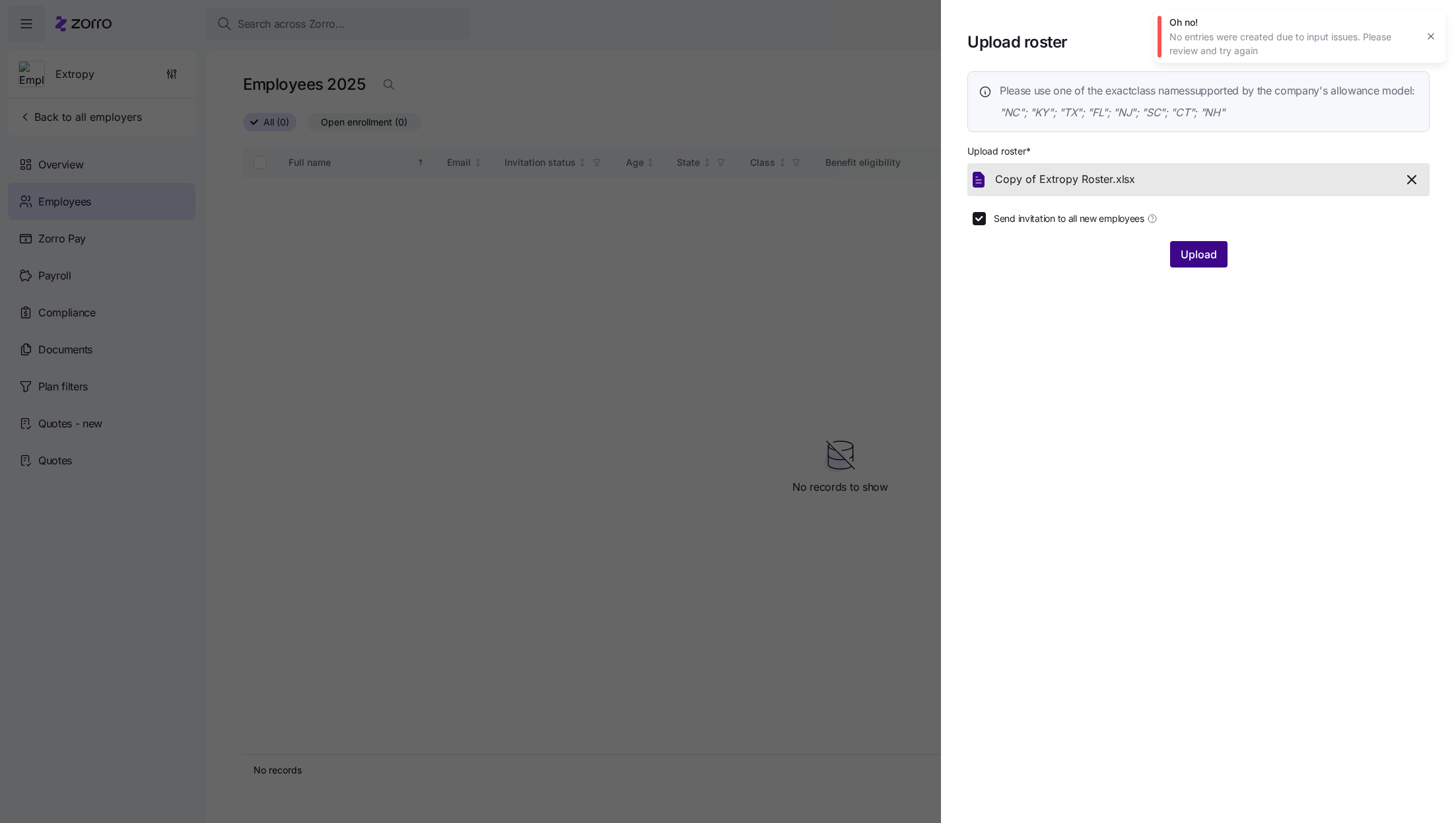
click at [1189, 262] on span "Upload" at bounding box center [1199, 254] width 37 height 16
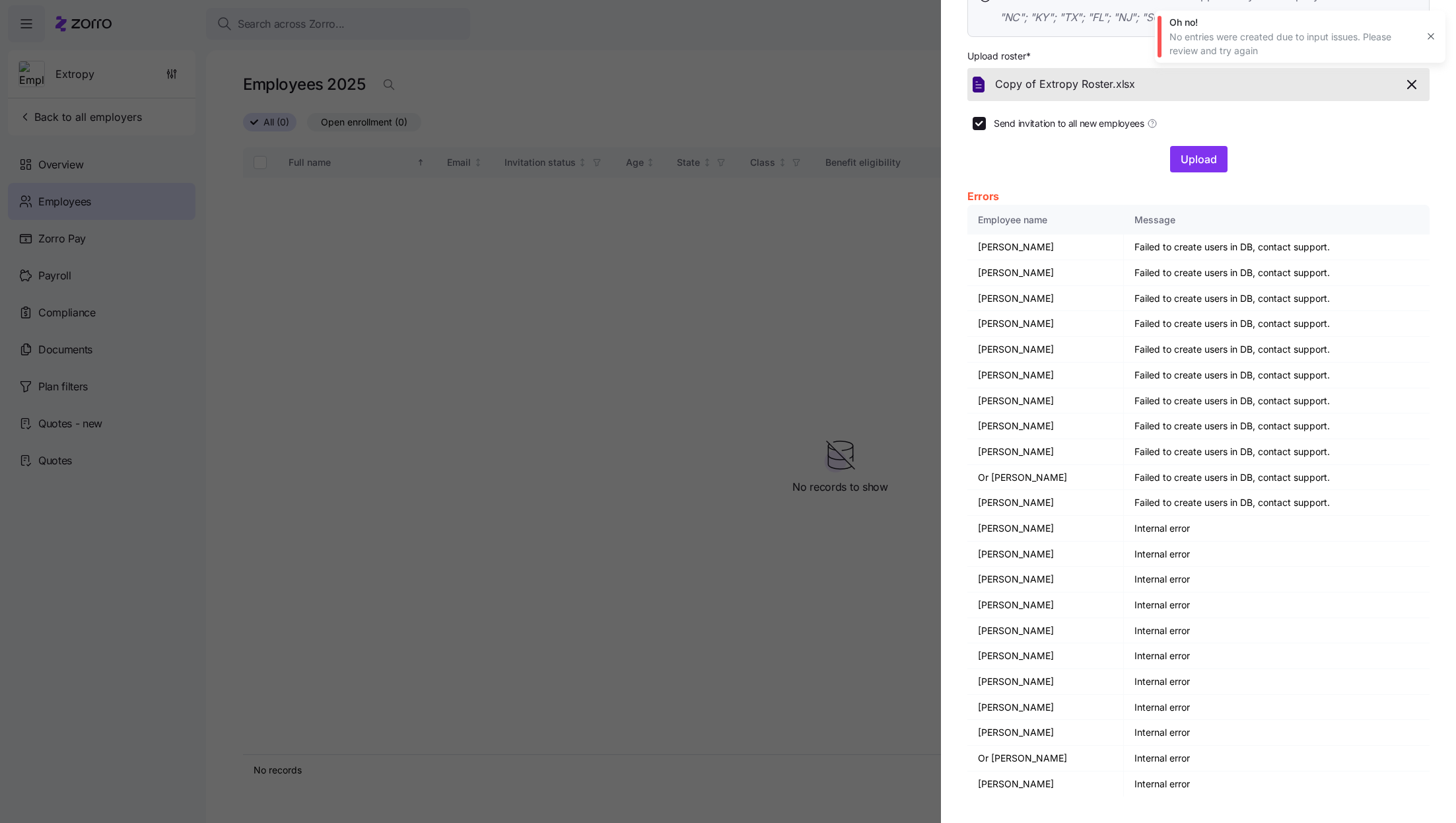
scroll to position [97, 0]
click at [1362, 337] on td "Failed to create users in DB, contact support." at bounding box center [1277, 323] width 306 height 26
click at [1408, 88] on icon "button" at bounding box center [1411, 84] width 8 height 8
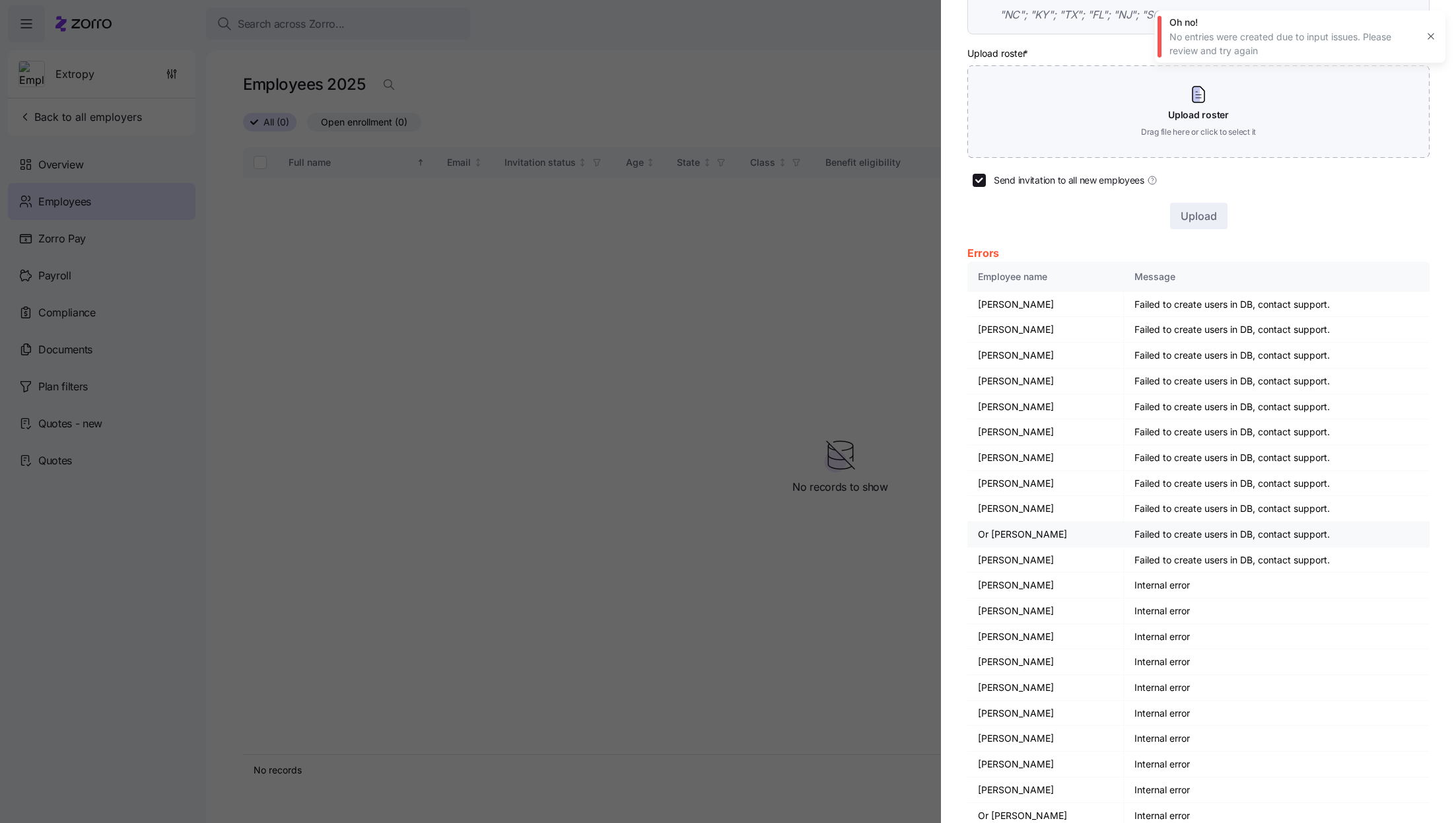
scroll to position [167, 0]
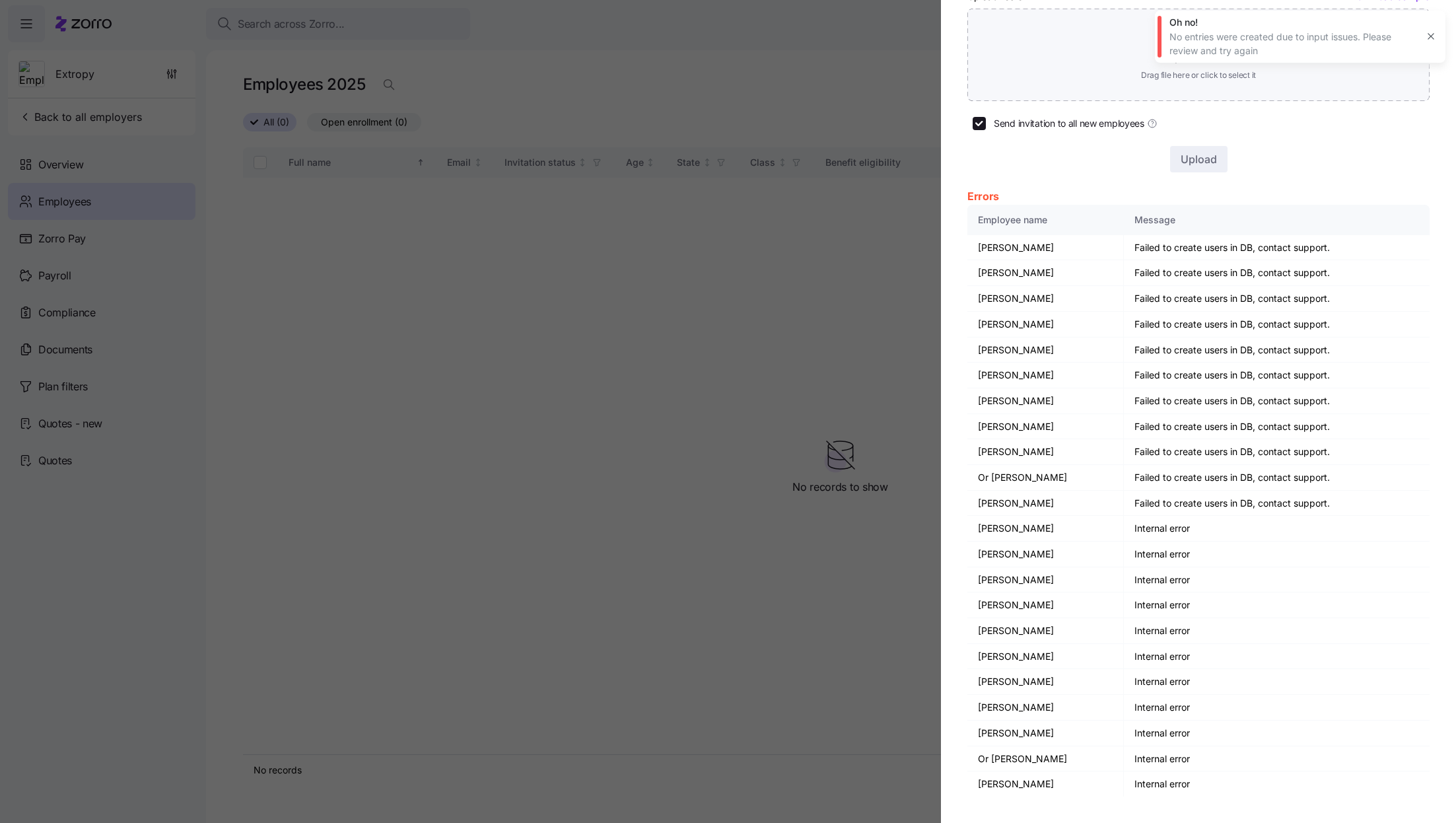
click at [1179, 119] on form "Upload roster * Download sample Upload roster Drag file here or click to select…" at bounding box center [1199, 80] width 462 height 185
click at [1427, 35] on icon "button" at bounding box center [1431, 37] width 11 height 11
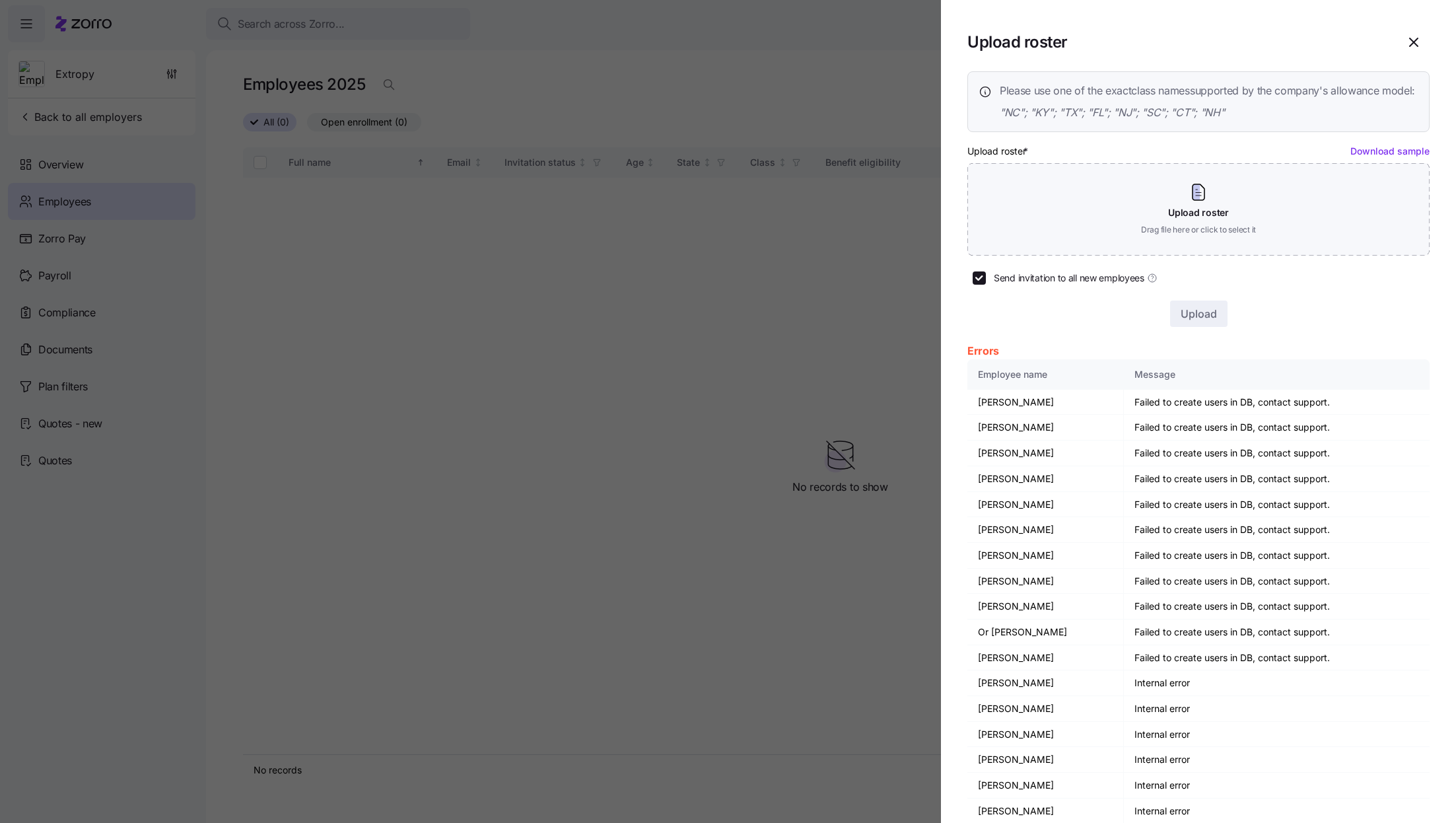
click at [836, 280] on div at bounding box center [728, 412] width 1456 height 823
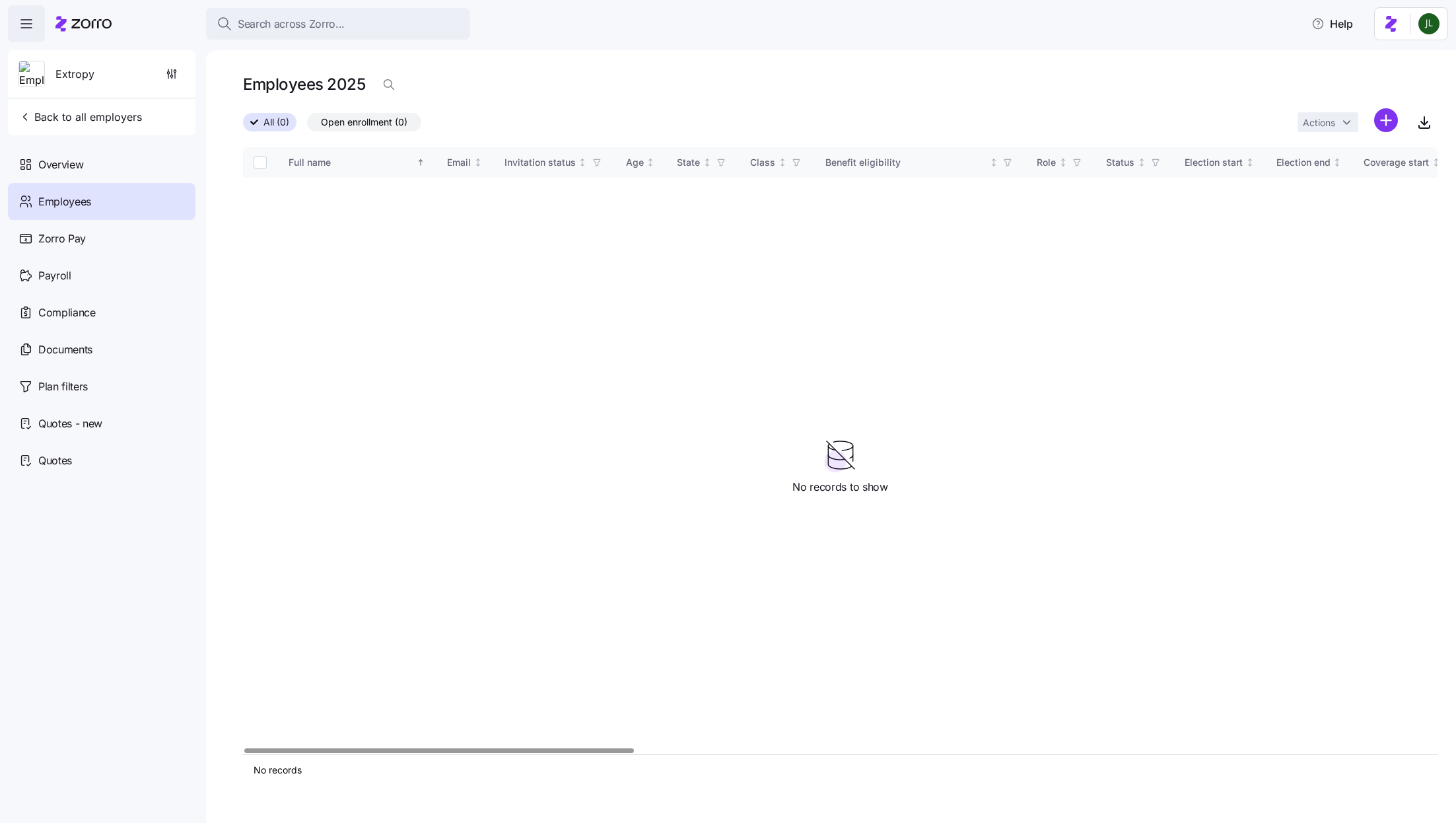
click at [1399, 121] on div "Actions" at bounding box center [1368, 122] width 140 height 29
click at [1387, 121] on html "Search across Zorro... Help Extropy Back to all employers Overview Employees Zo…" at bounding box center [728, 407] width 1456 height 815
click at [1368, 173] on span "Add a new employee" at bounding box center [1344, 176] width 88 height 13
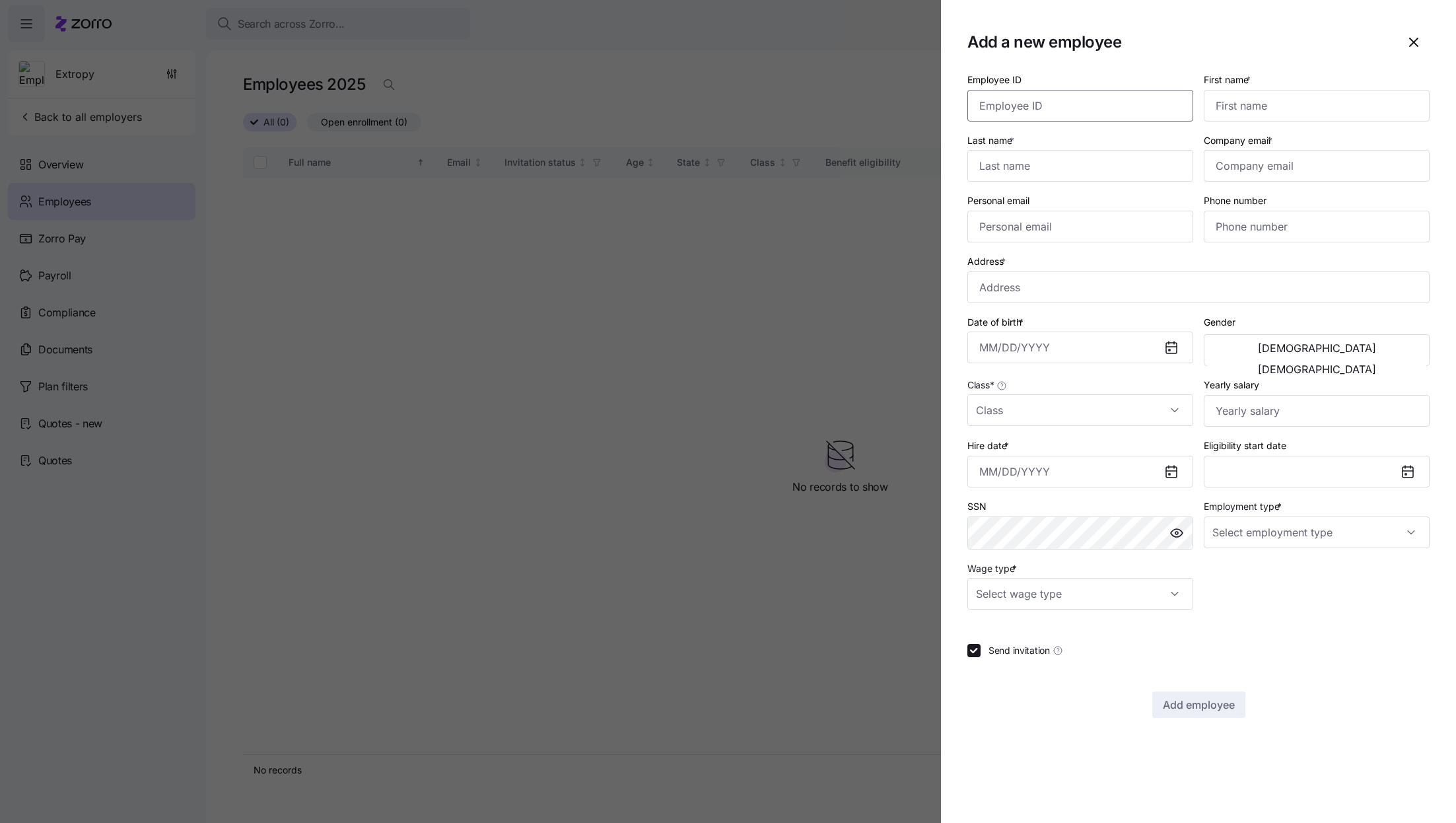
click at [1097, 105] on input "Employee ID" at bounding box center [1080, 106] width 226 height 32
paste input "Heather"
type input "Heather"
click at [1230, 108] on input "First name *" at bounding box center [1317, 106] width 226 height 32
paste input "Heather"
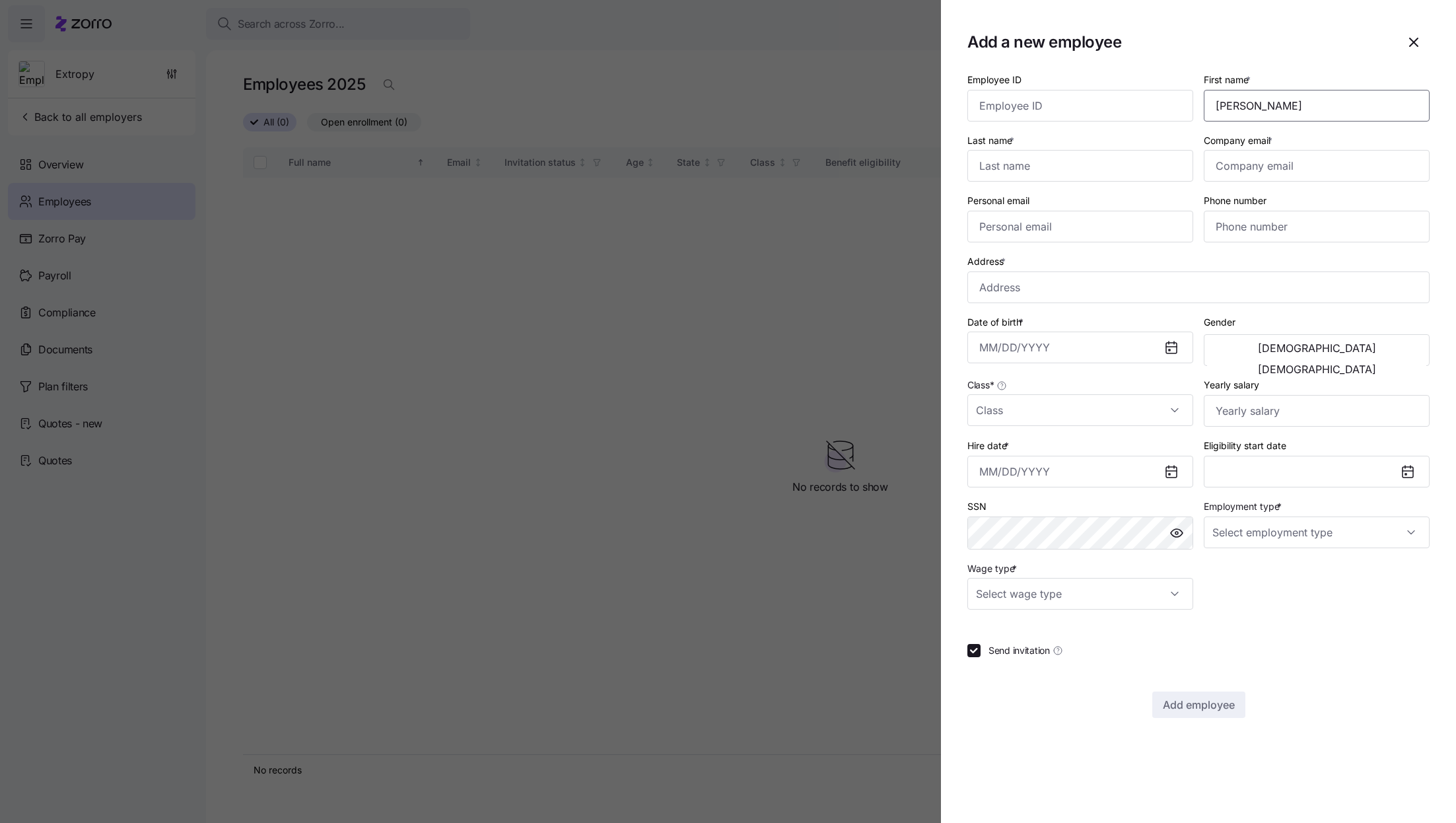
type input "Heather"
click at [1052, 180] on input "Last name *" at bounding box center [1080, 166] width 226 height 32
paste input "Gates"
type input "Gates"
click at [1235, 179] on input "Company email *" at bounding box center [1317, 166] width 226 height 32
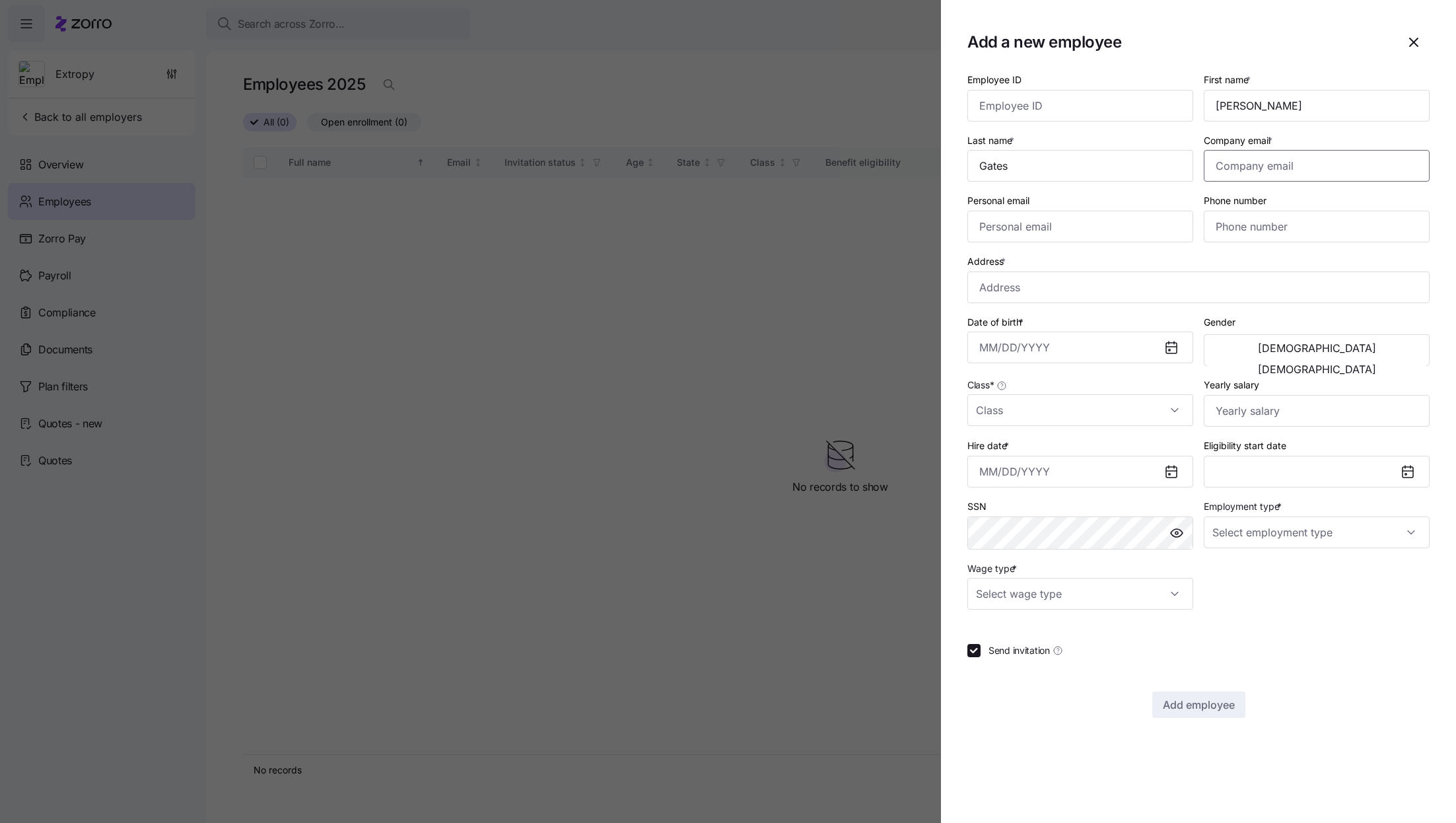
paste input "heather@extropyadv.com"
type input "heather@extropyadv.com"
click at [1003, 234] on input "Personal email" at bounding box center [1080, 227] width 226 height 32
paste input "heathergates0@gmail.com"
type input "heathergates0@gmail.com"
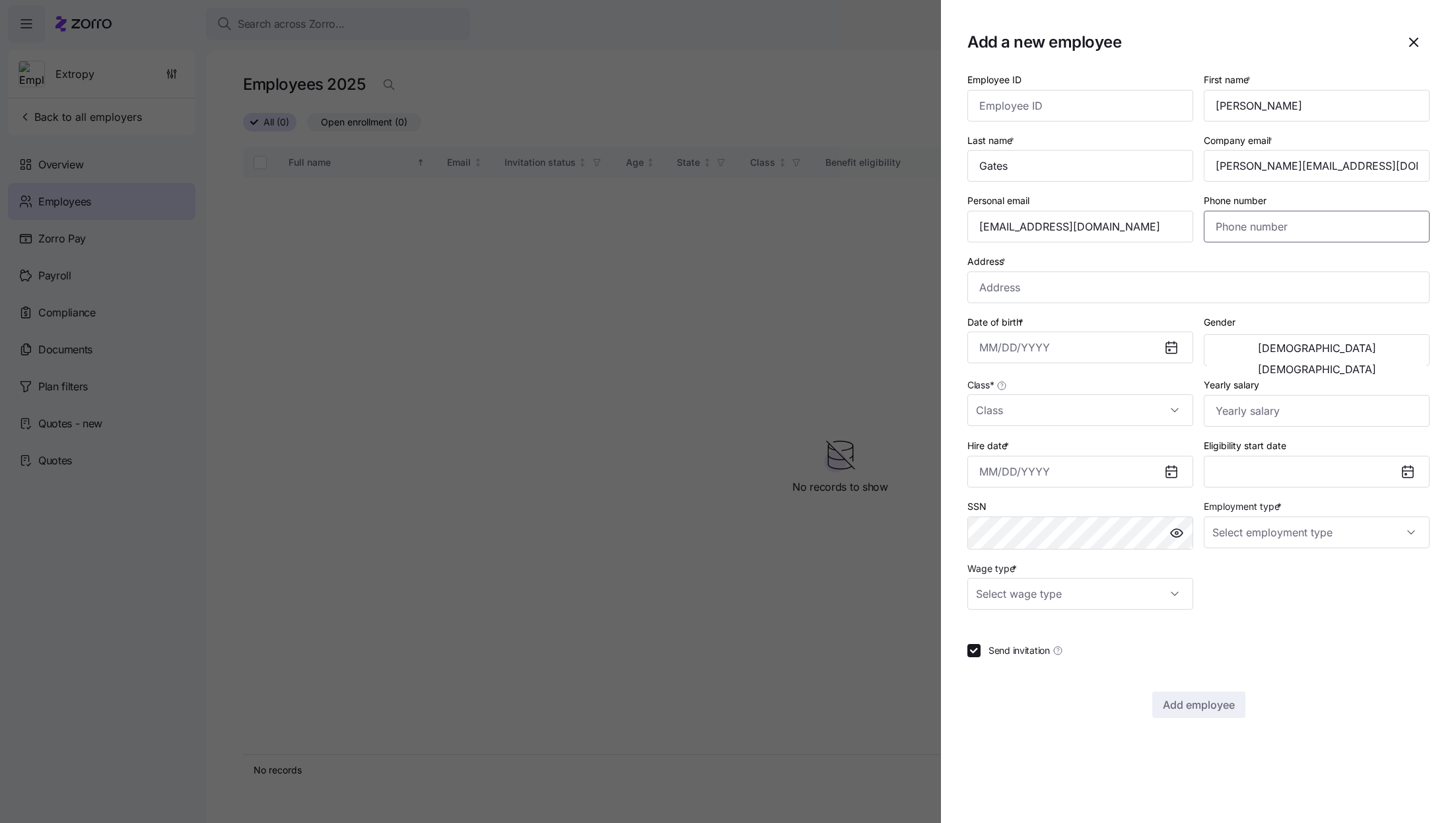
click at [1238, 233] on input "Phone number" at bounding box center [1317, 227] width 226 height 32
paste input "(352) 217-4914"
type input "(352) 217-4914"
click at [1109, 287] on input "Address *" at bounding box center [1199, 287] width 462 height 32
paste input "2066 Palo Alto Avenue Lady Lake, FL 32159"
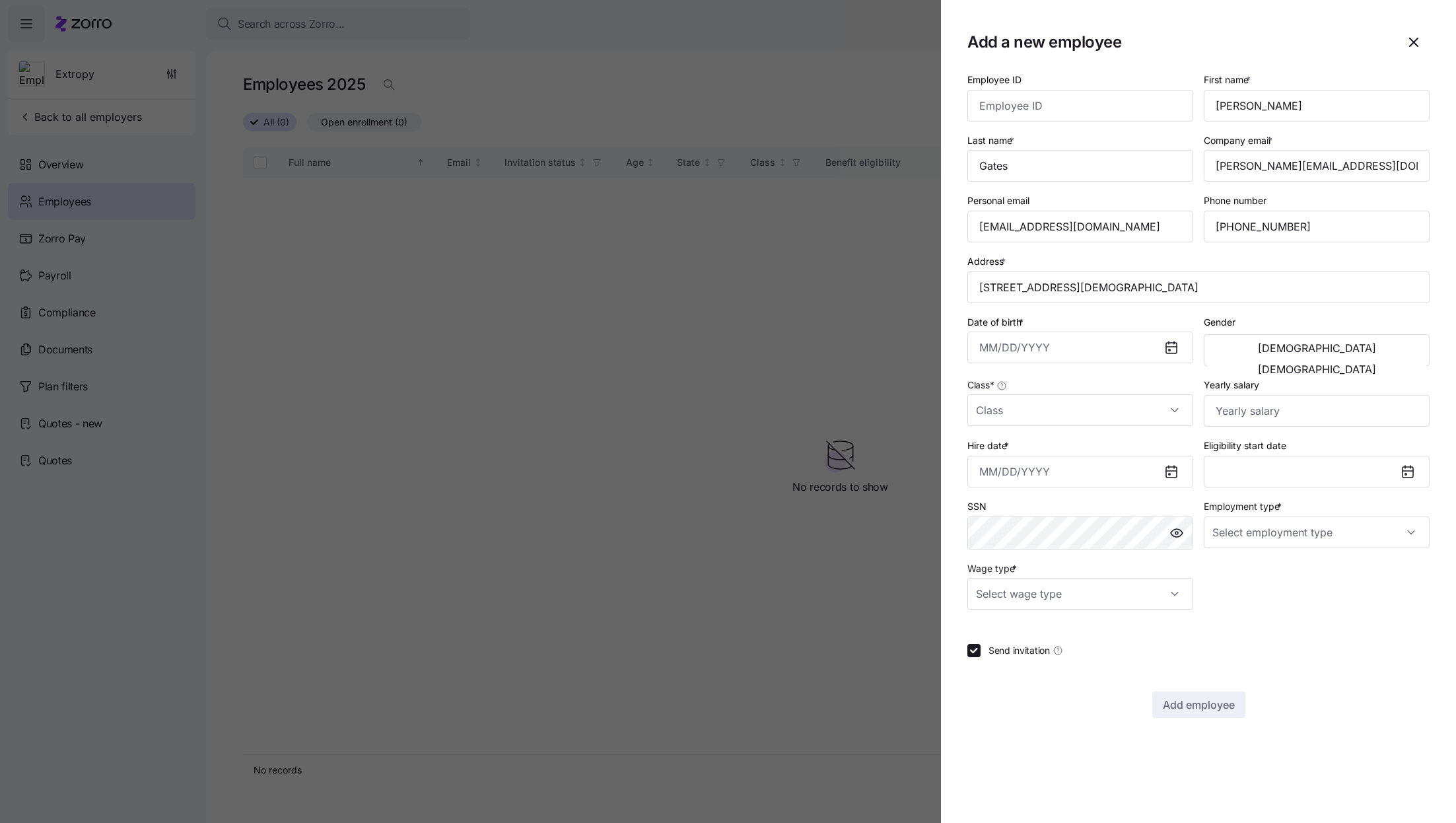
type input "2066 Palo Alto Ave, The Villages, FL 32159, USA"
click at [1114, 347] on input "Date of birth *" at bounding box center [1080, 347] width 226 height 32
paste input "11/8/1976"
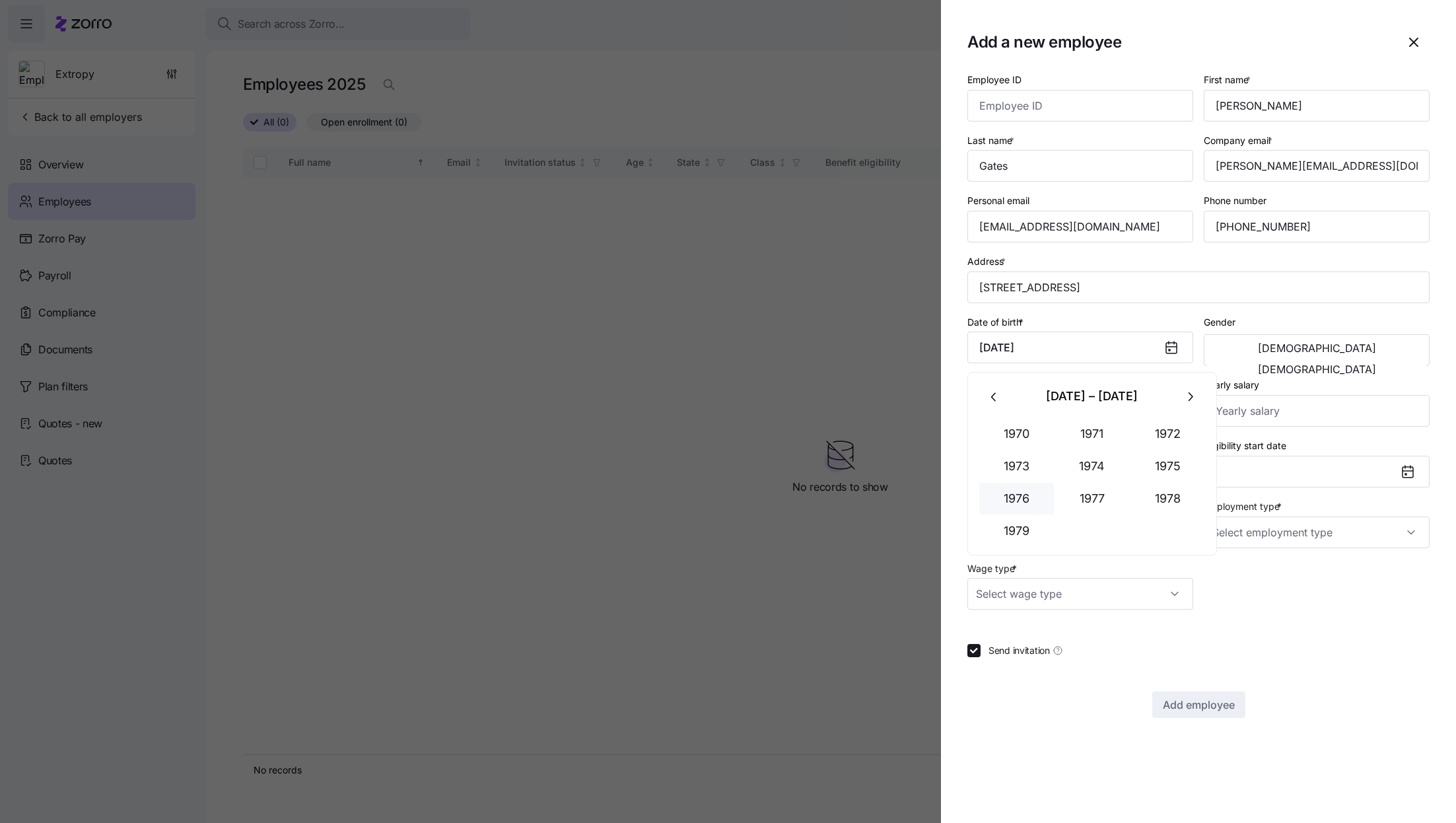
click at [1028, 499] on button "1976" at bounding box center [1017, 499] width 75 height 32
type input "November 8, 1976"
click at [1359, 364] on span "Female" at bounding box center [1317, 370] width 118 height 11
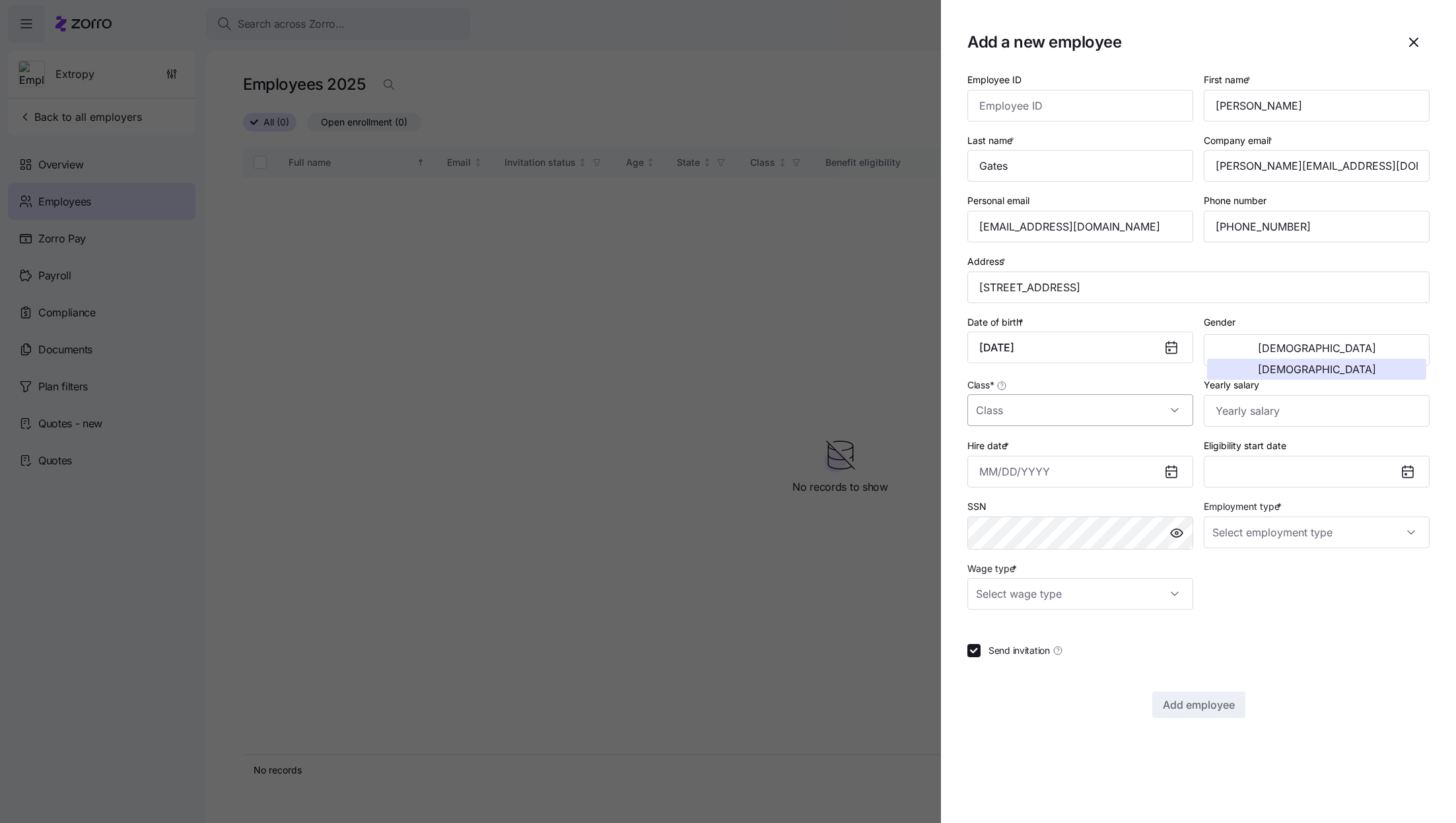
click at [1102, 410] on input "Class *" at bounding box center [1080, 411] width 226 height 32
click at [1025, 537] on div "FL" at bounding box center [1080, 536] width 215 height 28
type input "FL"
click at [1025, 403] on input "FL" at bounding box center [1080, 411] width 226 height 32
click at [1288, 657] on div "Send invitation" at bounding box center [1199, 650] width 462 height 13
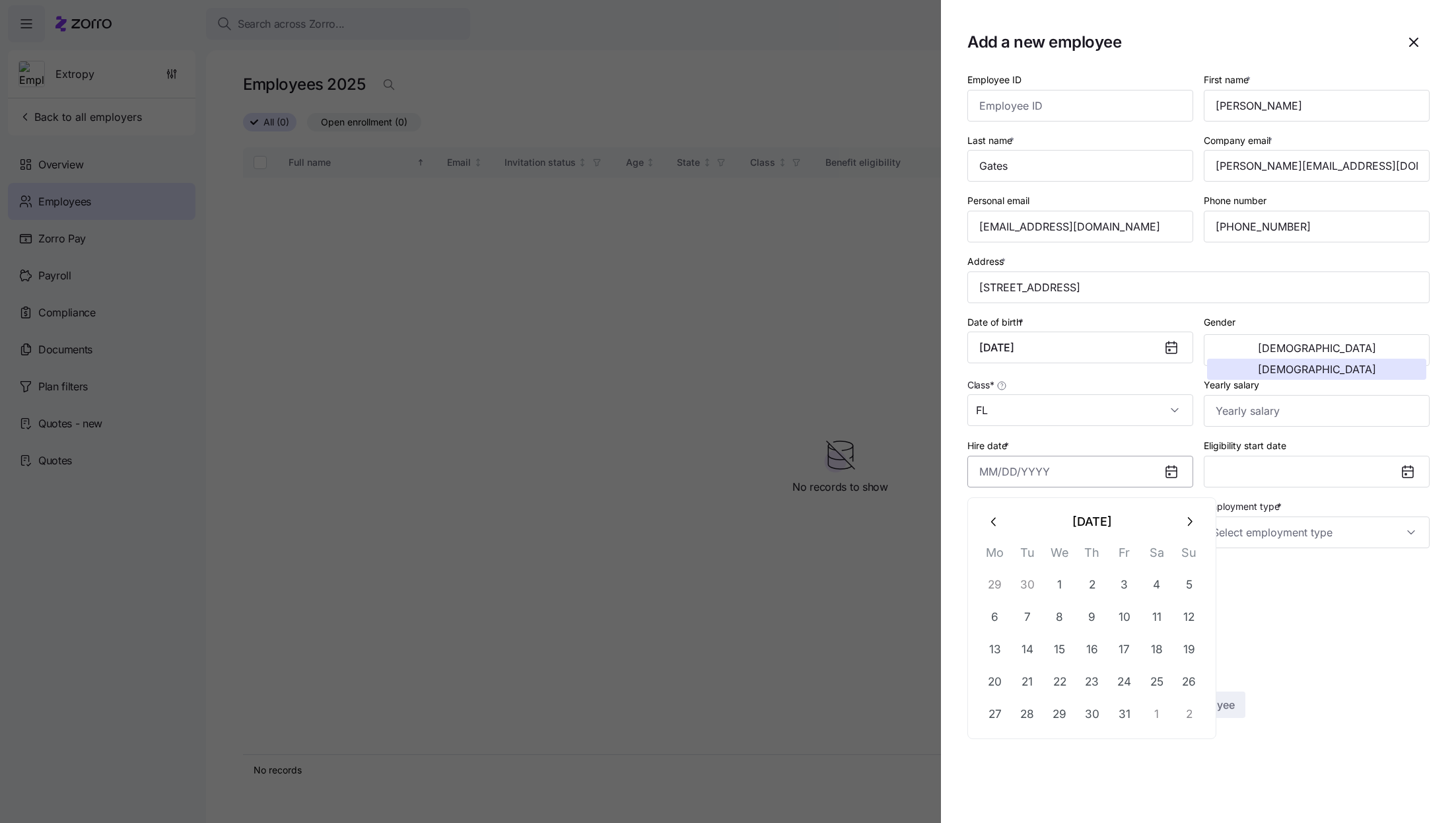
click at [1072, 479] on input "Hire date *" at bounding box center [1080, 471] width 226 height 32
paste input "180000"
type input "180000"
type input "January 1, 180000"
click at [1303, 582] on div "Employee ID First name * Heather Last name * Gates Company email * heather@extr…" at bounding box center [1199, 340] width 473 height 549
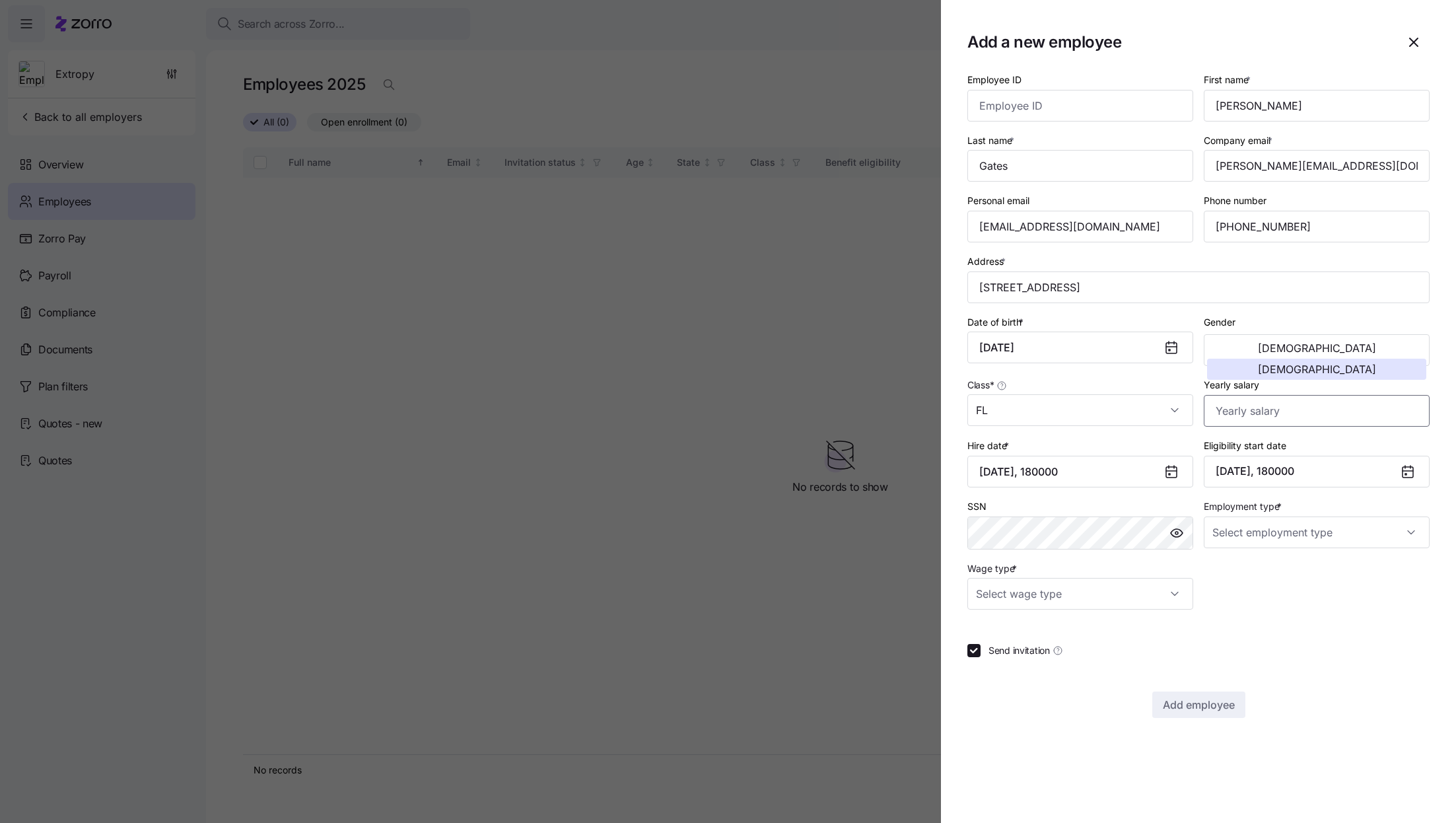
click at [1233, 410] on input "Yearly salary" at bounding box center [1317, 411] width 226 height 32
paste input "$180,000"
type input "$180,000"
click at [1038, 471] on input "January 1, 180000" at bounding box center [1080, 471] width 226 height 32
paste input "3/3/2025"
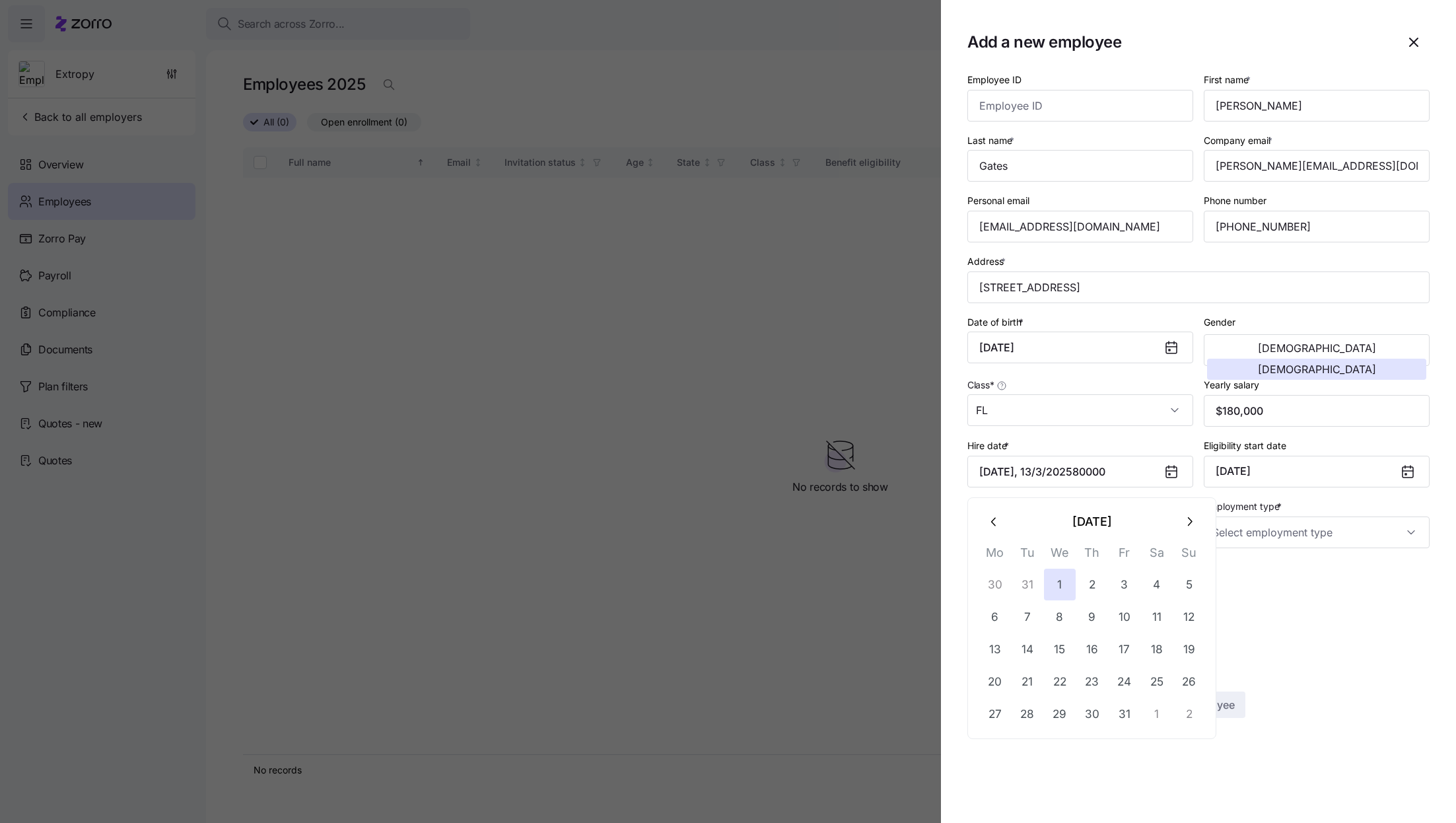
drag, startPoint x: 1127, startPoint y: 478, endPoint x: 798, endPoint y: 476, distance: 329.0
click at [798, 815] on div "Add a new employee Employee ID First name * Heather Last name * Gates Company e…" at bounding box center [728, 815] width 1456 height 0
paste input "3/3/2025"
click at [991, 613] on button "3" at bounding box center [995, 617] width 32 height 32
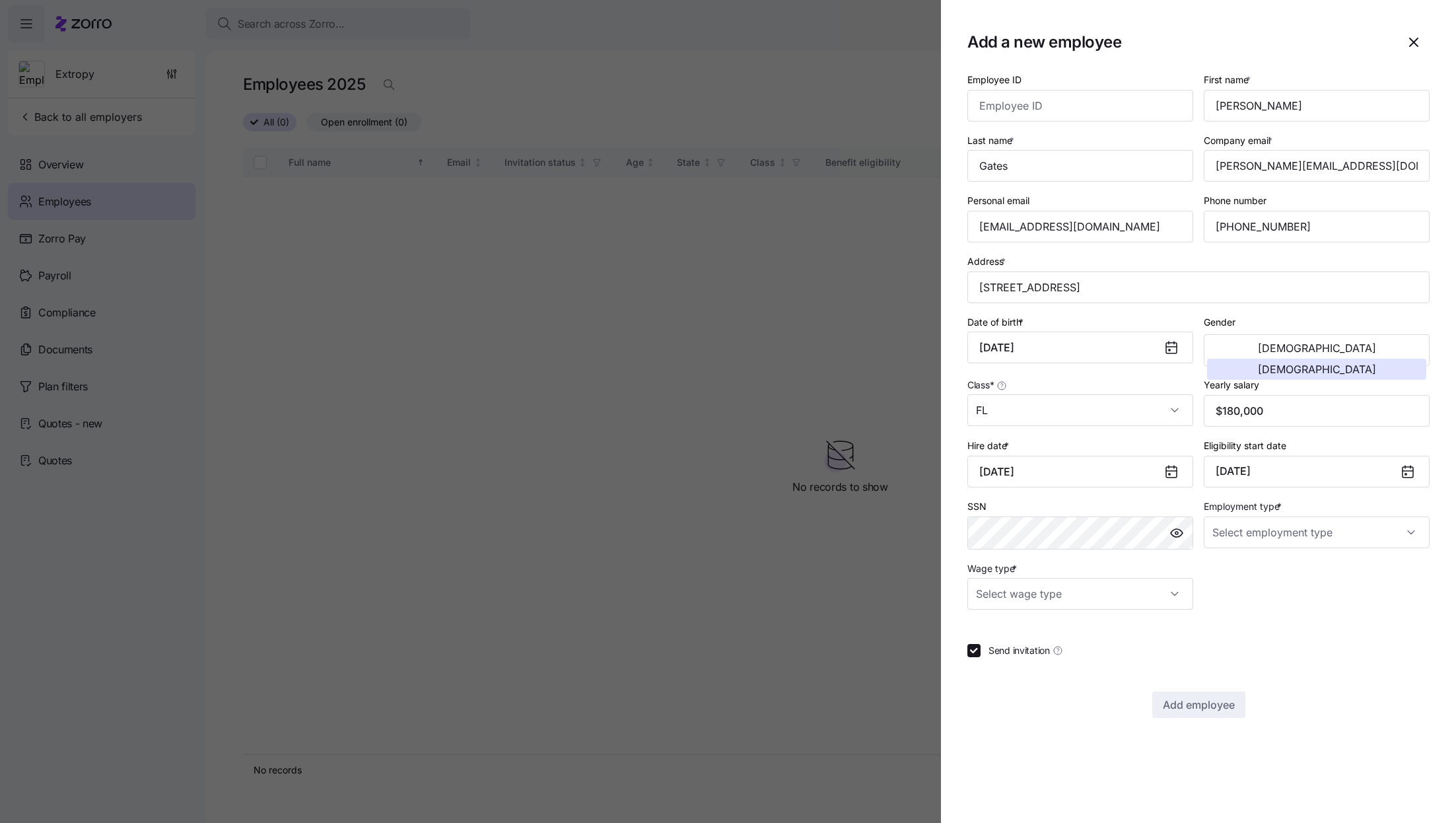
type input "March 3, 2025"
click at [1315, 625] on div "Employee ID First name * Heather Last name * Gates Company email * heather@extr…" at bounding box center [1199, 395] width 462 height 646
click at [1274, 540] on input "Employment type *" at bounding box center [1317, 533] width 226 height 32
click at [1273, 568] on div "Full Time" at bounding box center [1317, 577] width 215 height 28
type input "Full Time"
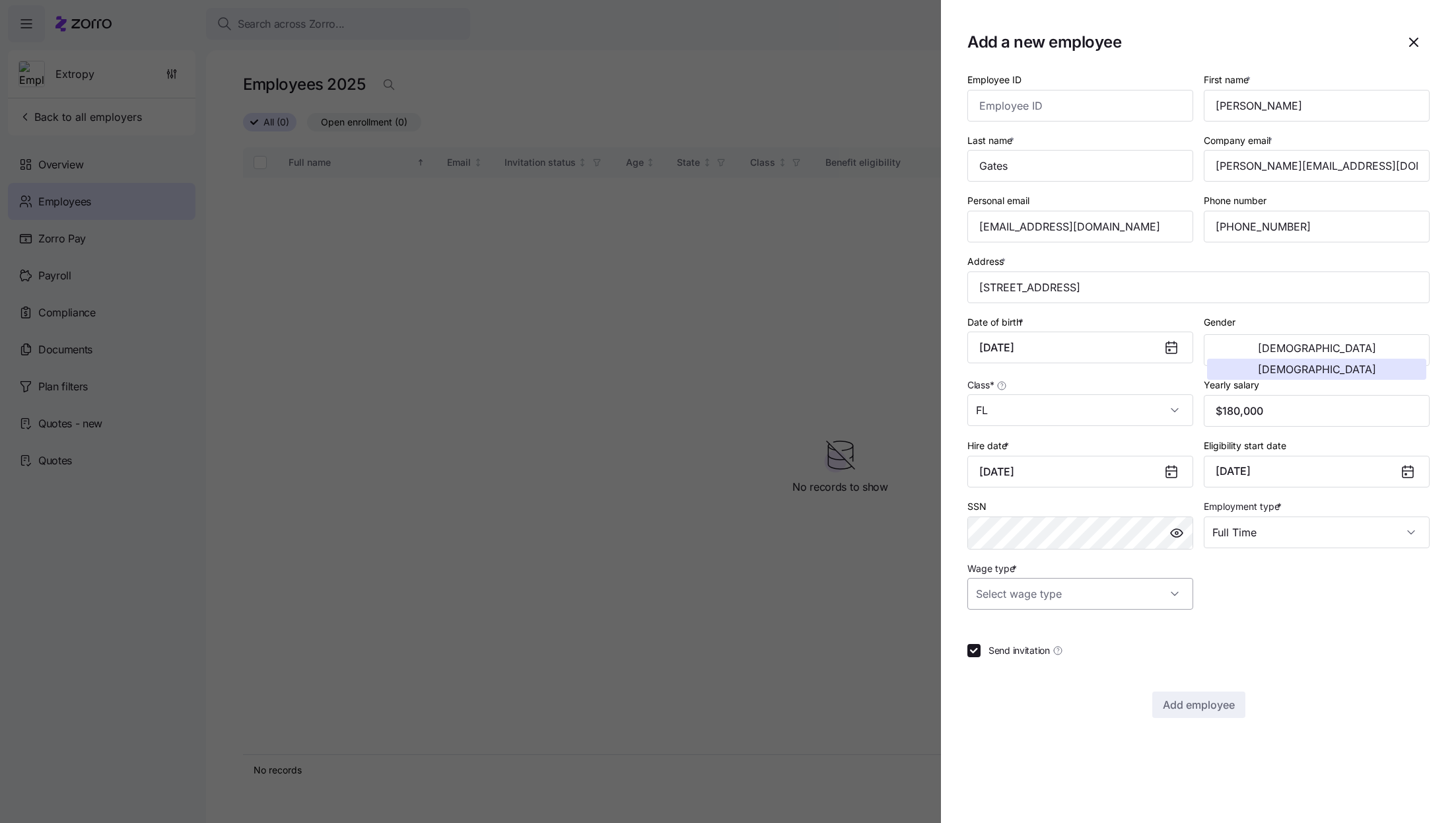
click at [1107, 610] on input "Wage type *" at bounding box center [1080, 594] width 226 height 32
click at [1071, 639] on div "Salary" at bounding box center [1080, 639] width 215 height 28
type input "Salary"
click at [1203, 708] on span "Add employee" at bounding box center [1199, 705] width 72 height 16
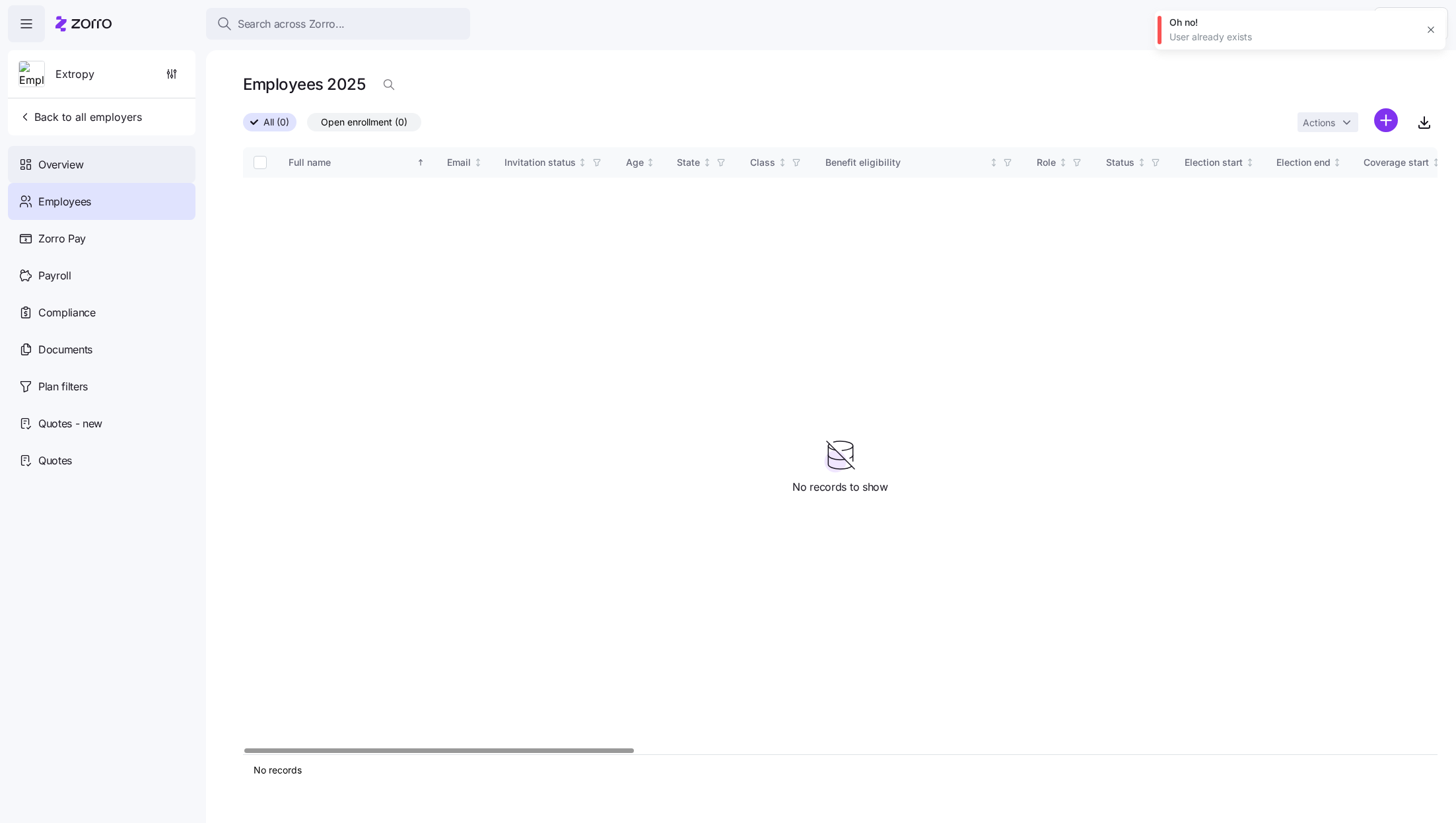
click at [53, 177] on div "Overview" at bounding box center [102, 164] width 187 height 37
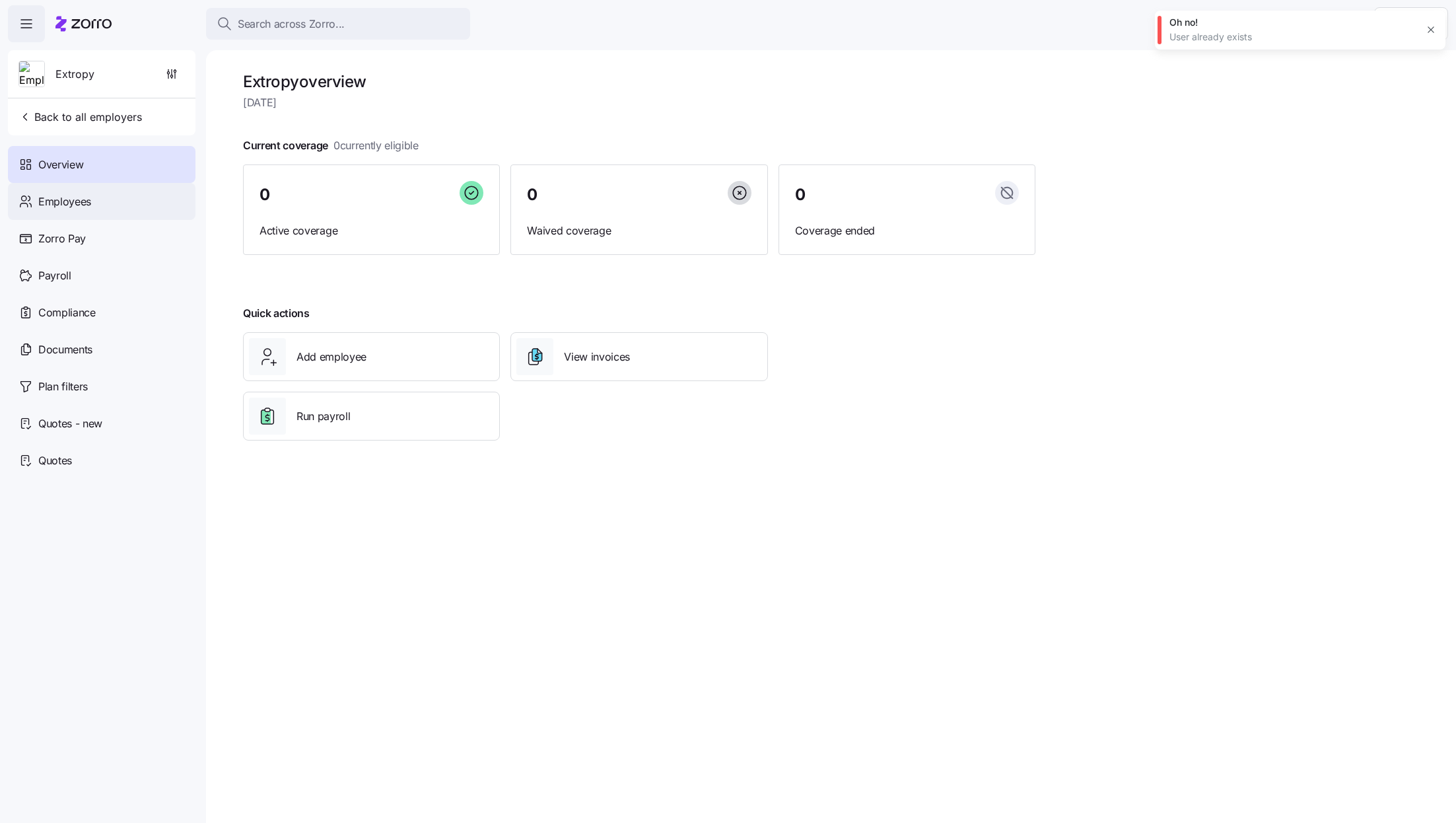
click at [66, 196] on span "Employees" at bounding box center [64, 202] width 53 height 16
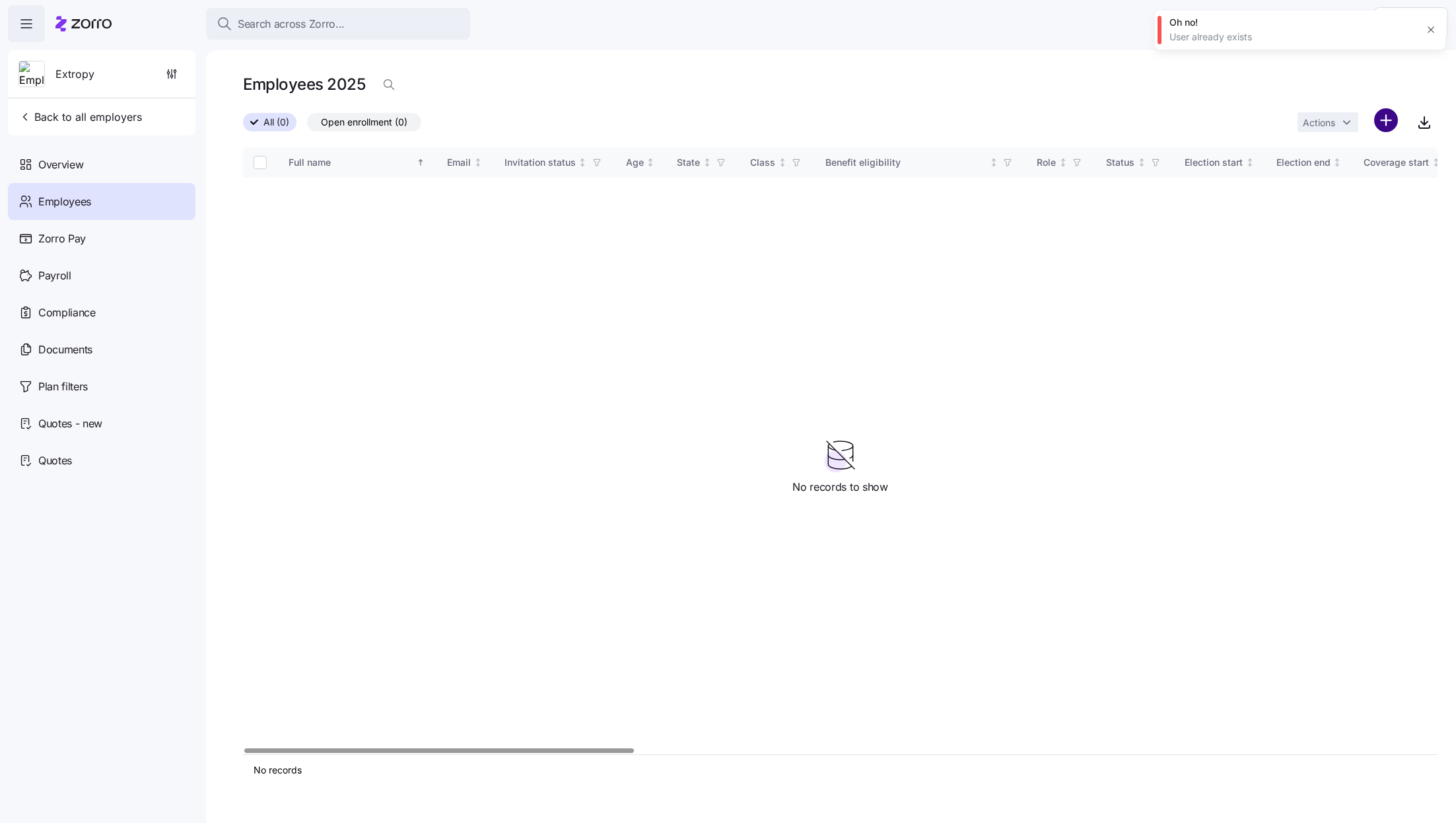
click at [1380, 123] on html "Search across Zorro... Help Extropy Back to all employers Overview Employees Zo…" at bounding box center [728, 407] width 1456 height 815
click at [1360, 148] on div "Upload roster" at bounding box center [1330, 156] width 126 height 21
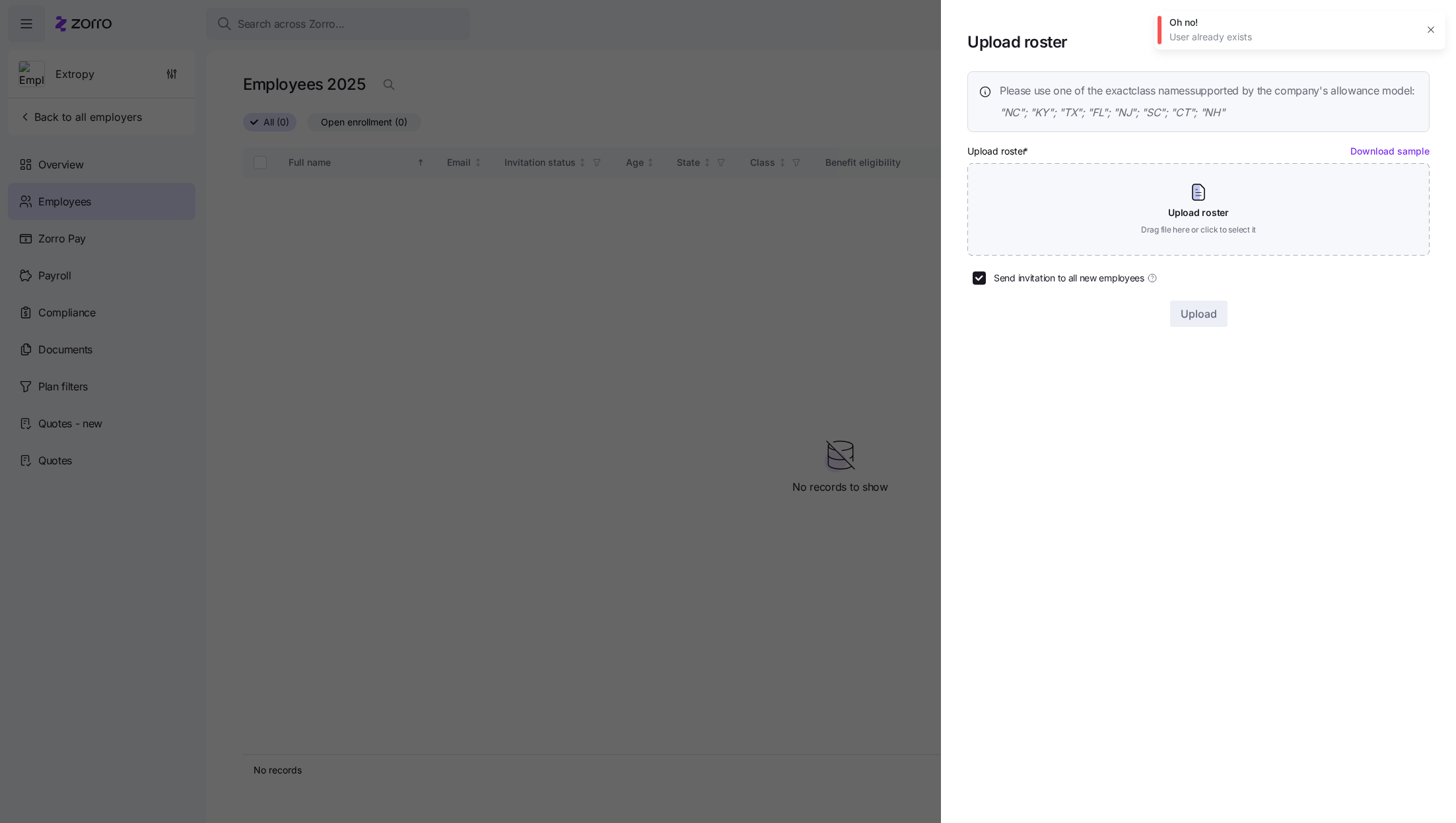
click at [532, 323] on div at bounding box center [728, 412] width 1456 height 823
